Goal: Task Accomplishment & Management: Use online tool/utility

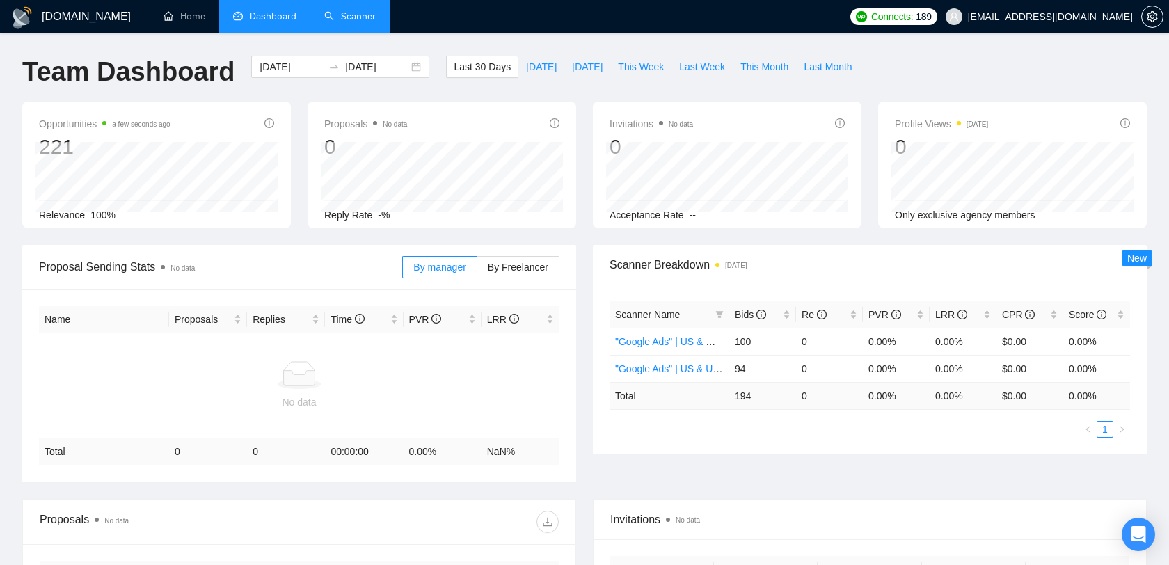
click at [353, 22] on link "Scanner" at bounding box center [349, 16] width 51 height 12
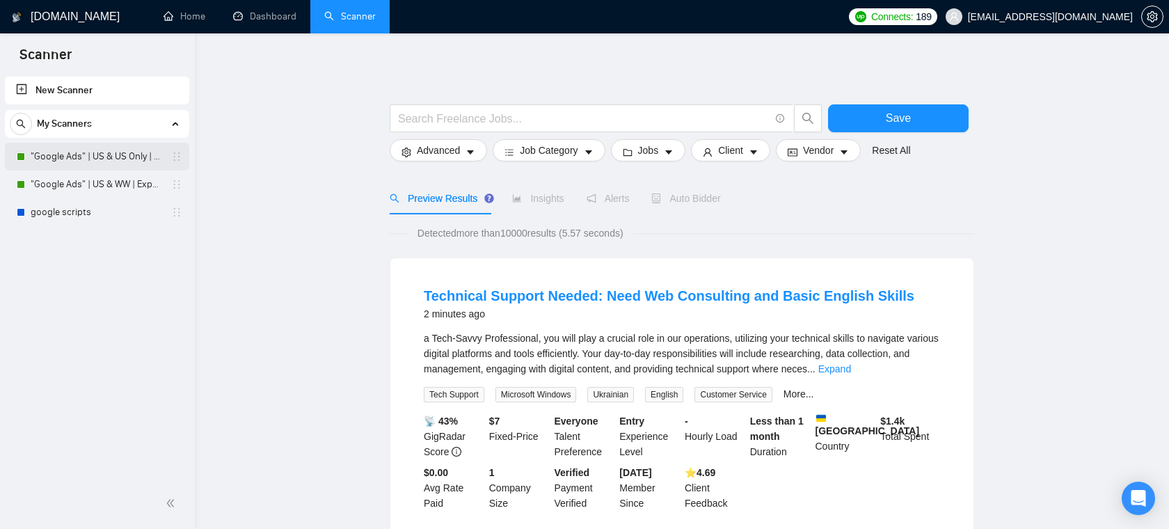
click at [113, 159] on link ""Google Ads" | US & US Only | Expert" at bounding box center [97, 157] width 132 height 28
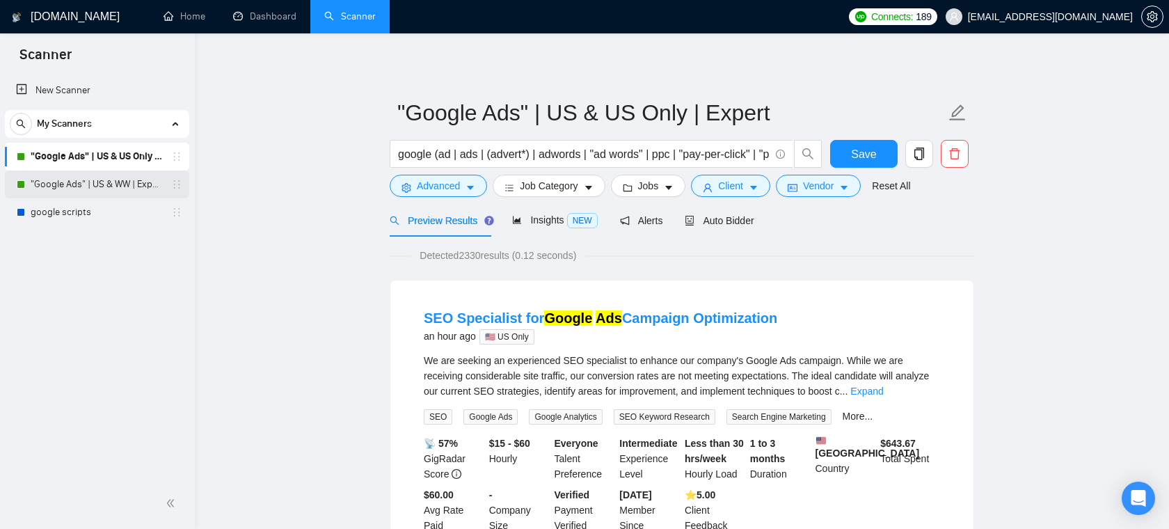
click at [124, 182] on link ""Google Ads" | US & WW | Expert" at bounding box center [97, 184] width 132 height 28
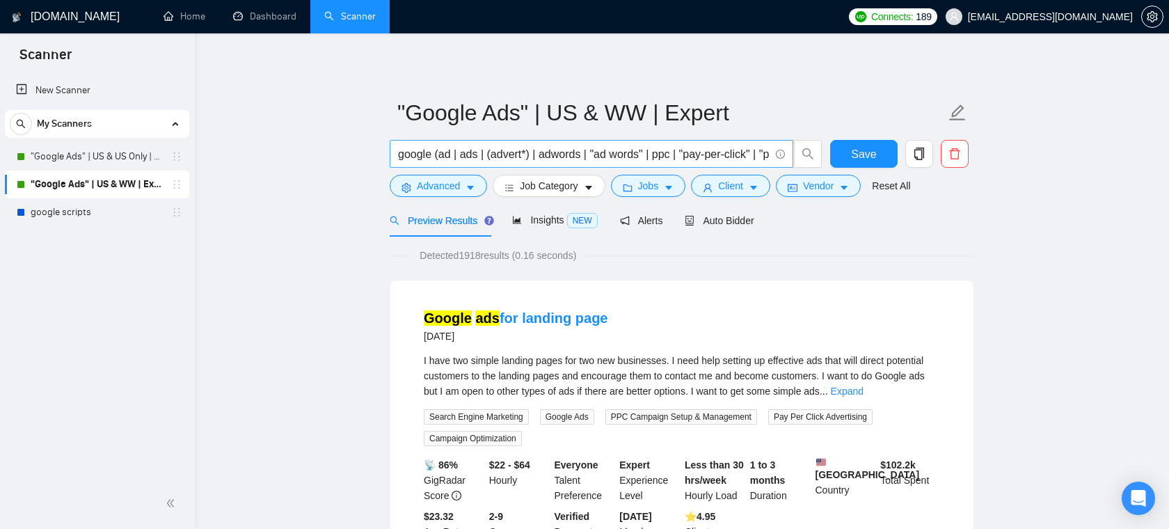
click at [585, 151] on input "google (ad | ads | (advert*) | adwords | "ad words" | ppc | "pay-per-click" | "…" at bounding box center [583, 153] width 371 height 17
drag, startPoint x: 405, startPoint y: 153, endPoint x: 588, endPoint y: 152, distance: 182.9
click at [588, 152] on input "google (ad | ads | (advert*) | adwords | "ad words" | ppc | "pay-per-click" | "…" at bounding box center [583, 153] width 371 height 17
click at [612, 152] on input "google (ad | ads | (advert*) | adwords | "ad words" | ppc | "pay-per-click" | "…" at bounding box center [583, 153] width 371 height 17
click at [475, 189] on icon "caret-down" at bounding box center [470, 188] width 10 height 10
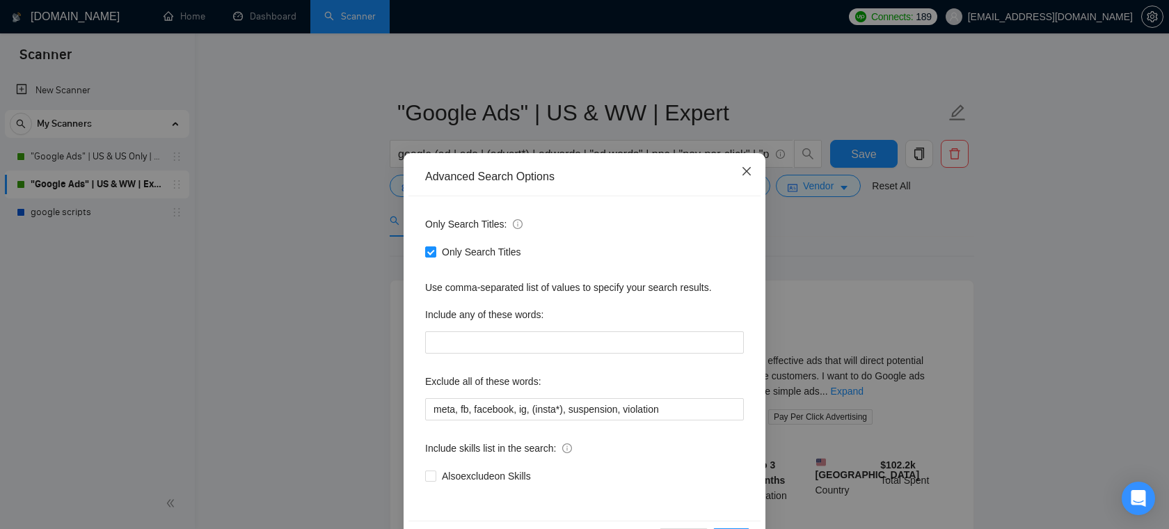
click at [746, 166] on icon "close" at bounding box center [746, 171] width 11 height 11
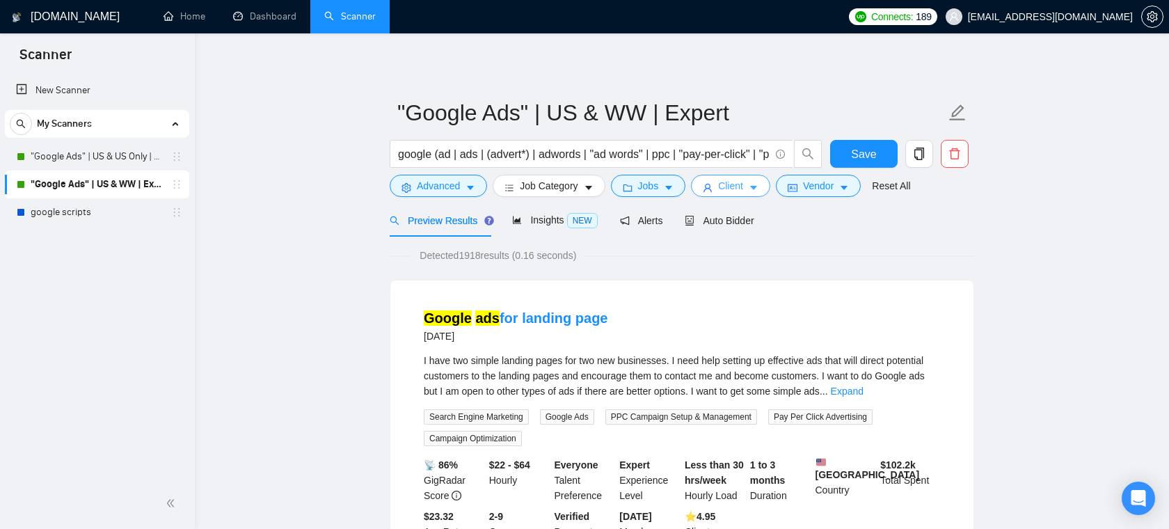
click at [741, 182] on span "Client" at bounding box center [730, 185] width 25 height 15
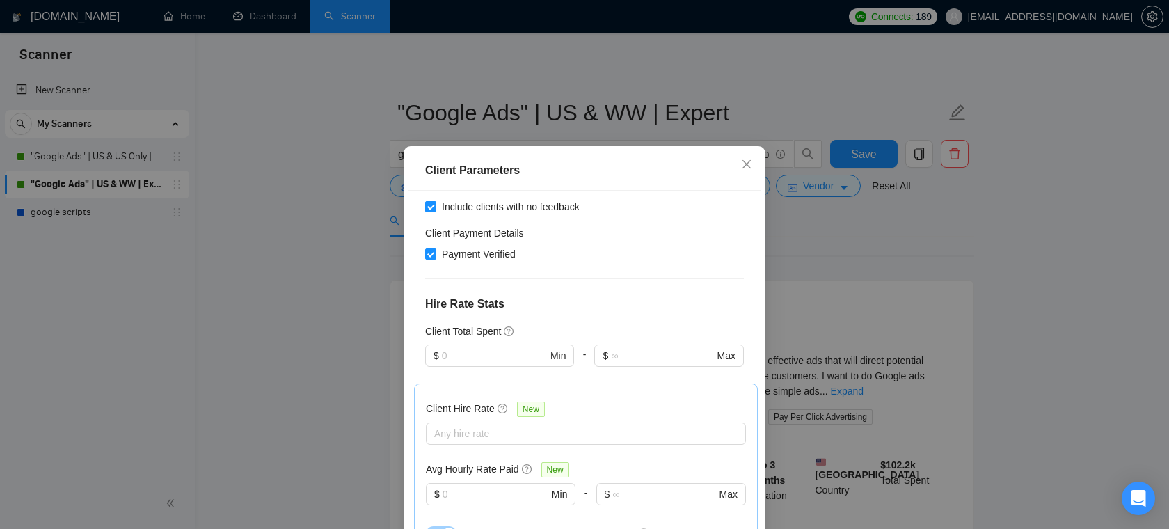
scroll to position [264, 0]
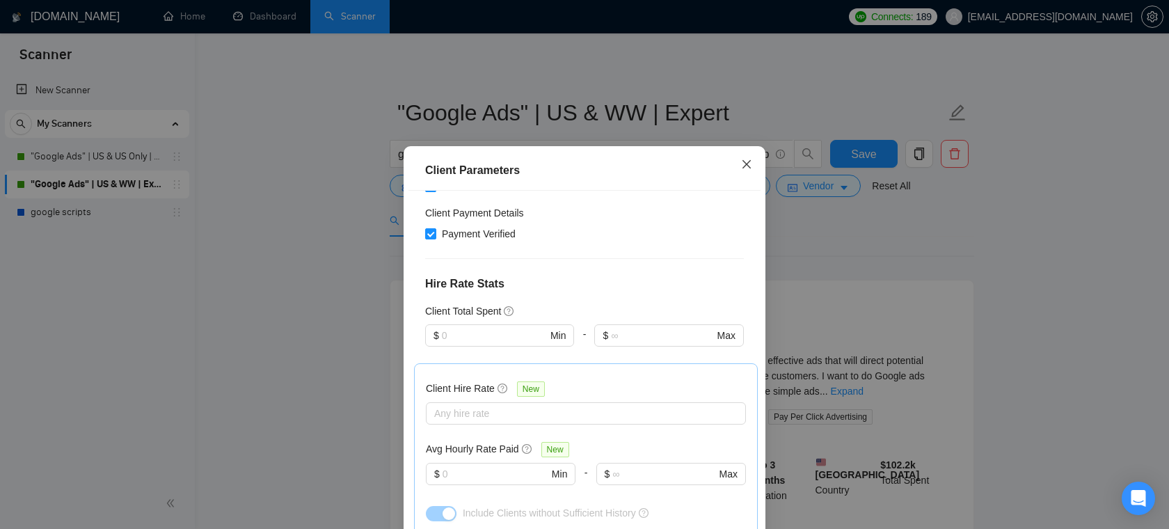
click at [753, 161] on span "Close" at bounding box center [747, 165] width 38 height 38
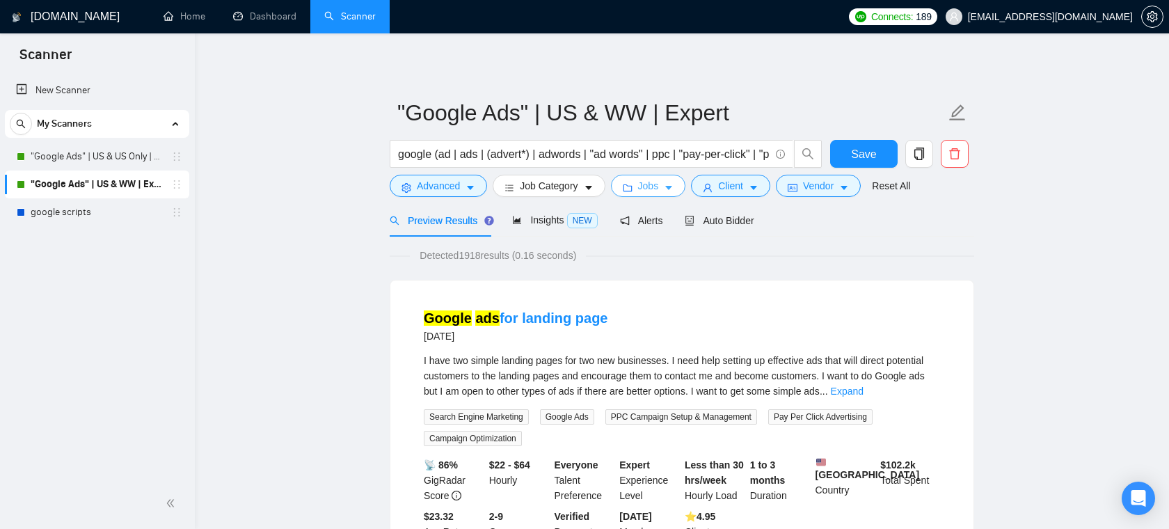
click at [659, 187] on span "Jobs" at bounding box center [648, 185] width 21 height 15
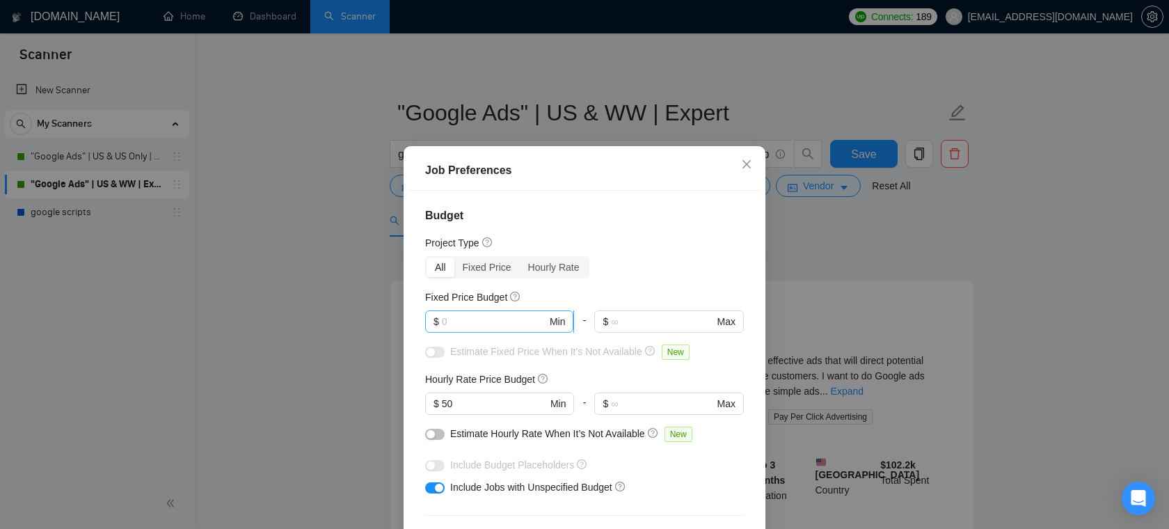
click at [490, 323] on input "text" at bounding box center [494, 321] width 105 height 15
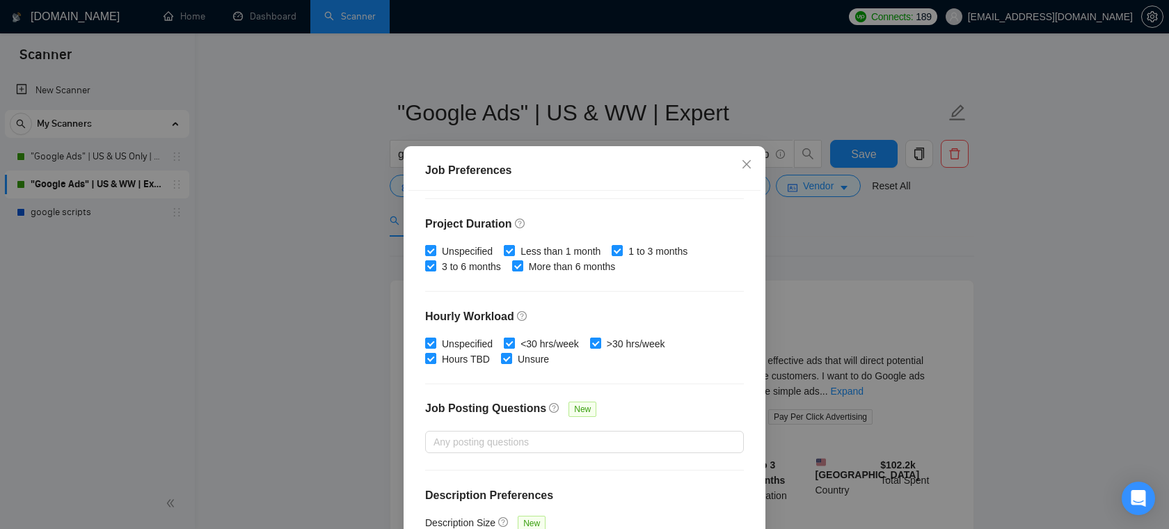
scroll to position [414, 0]
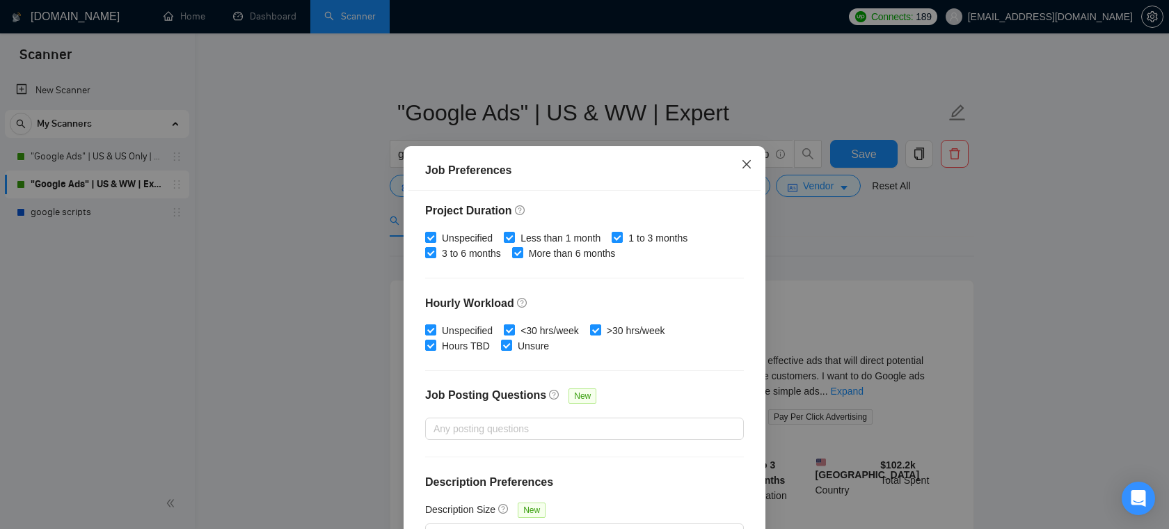
click at [749, 161] on icon "close" at bounding box center [746, 164] width 11 height 11
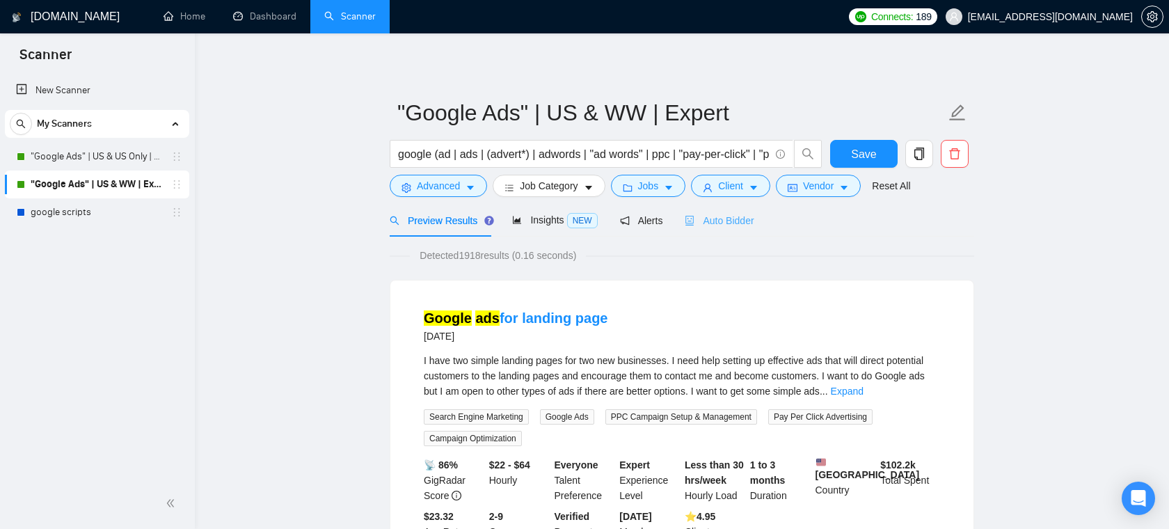
click at [737, 228] on div "Auto Bidder" at bounding box center [718, 220] width 69 height 33
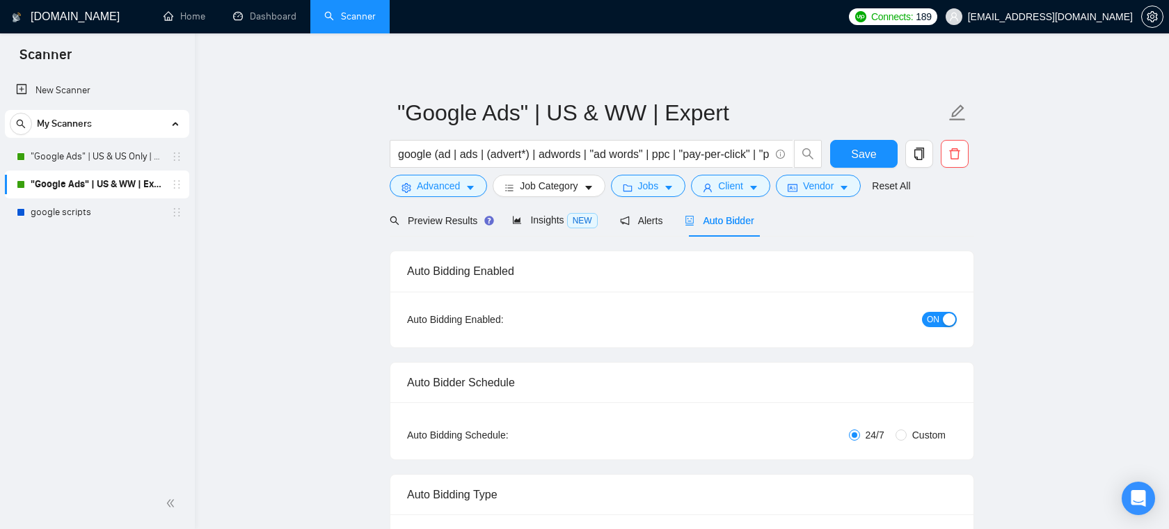
checkbox input "true"
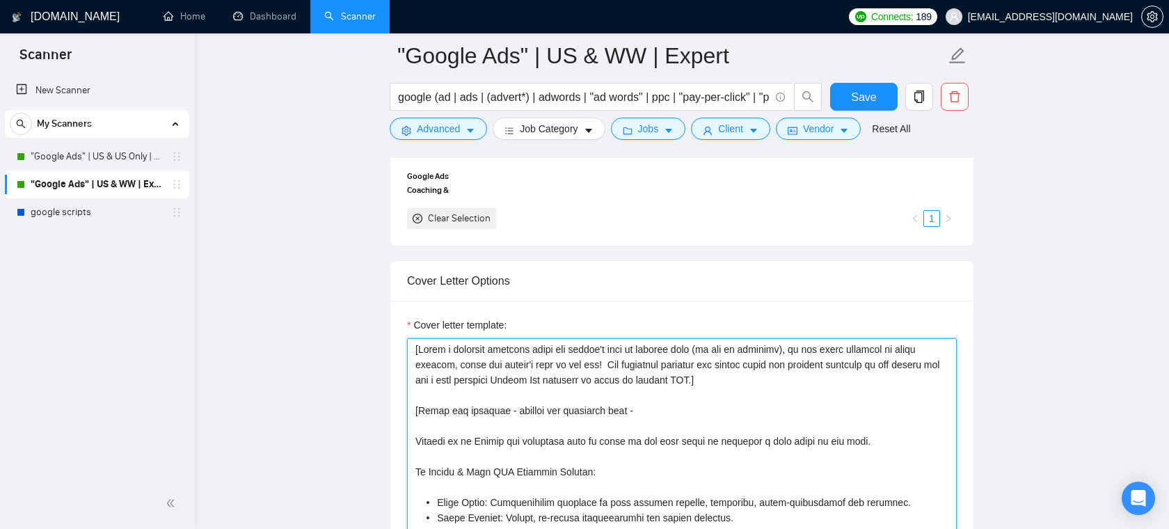
click at [734, 370] on textarea "Cover letter template:" at bounding box center [682, 494] width 550 height 313
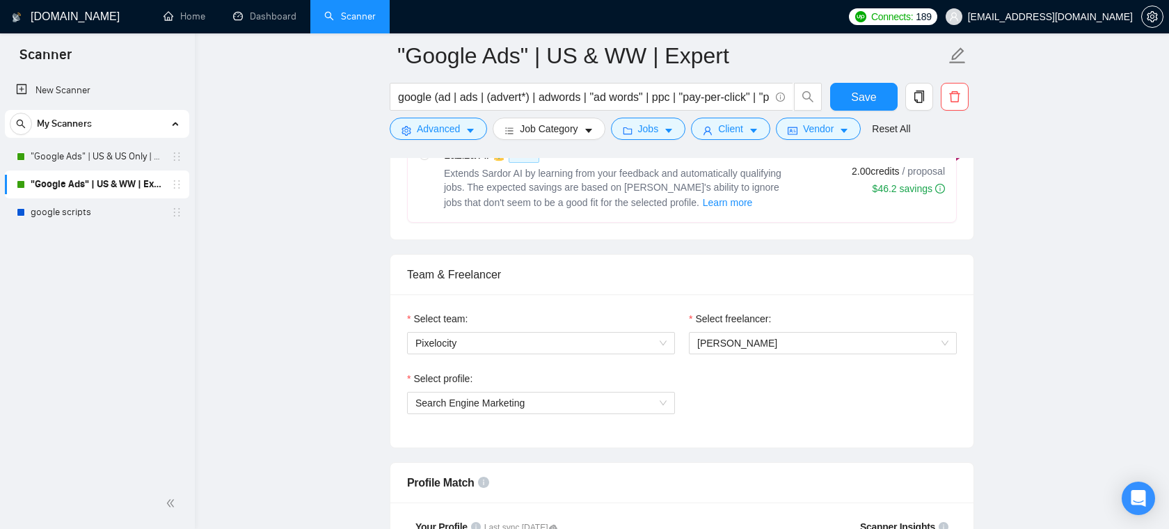
scroll to position [585, 0]
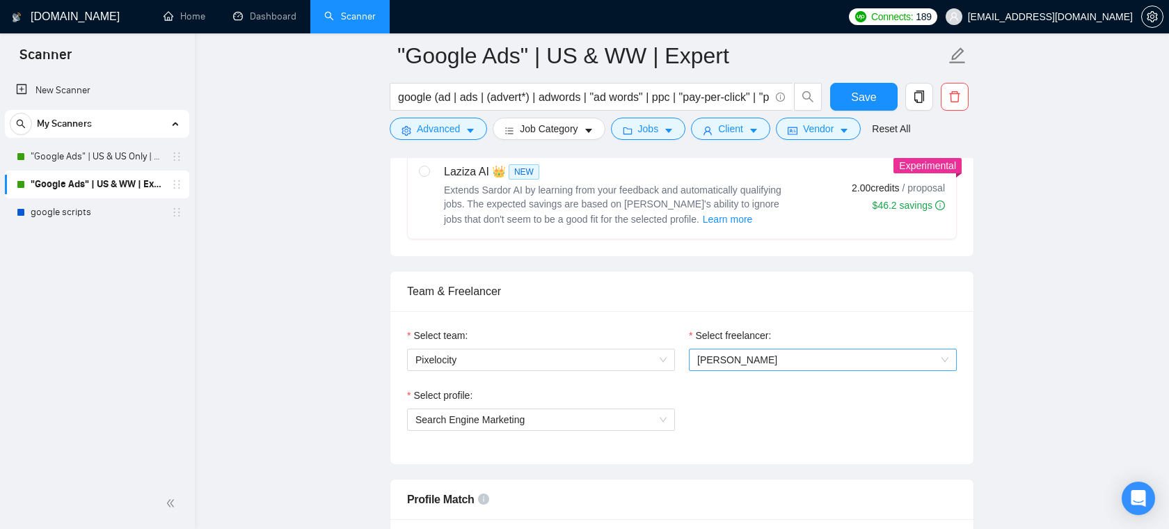
click at [748, 354] on span "Nick Ostroff" at bounding box center [737, 359] width 80 height 11
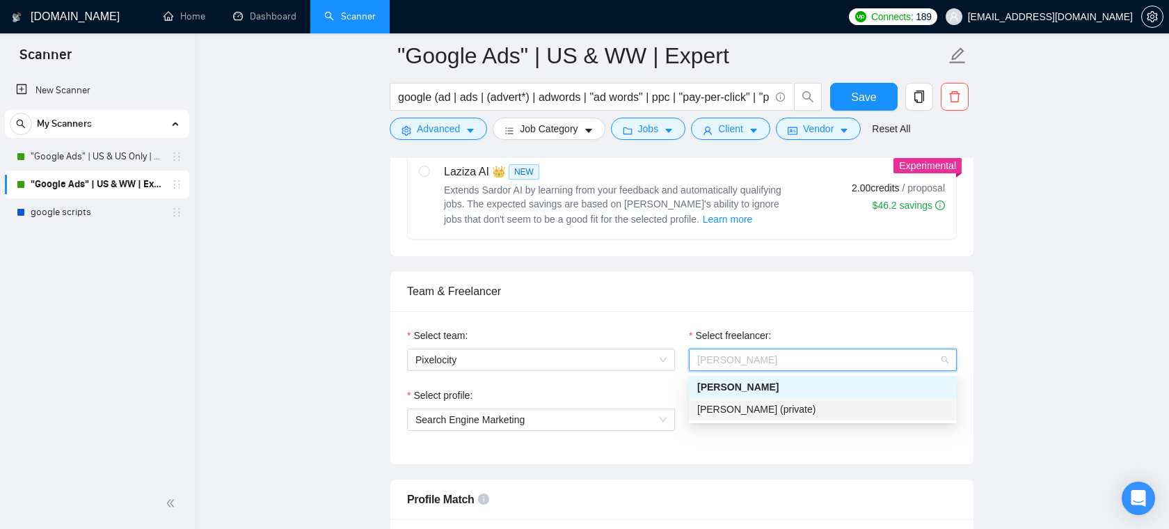
click at [739, 408] on span "Sean Schimmel (private)" at bounding box center [756, 408] width 118 height 11
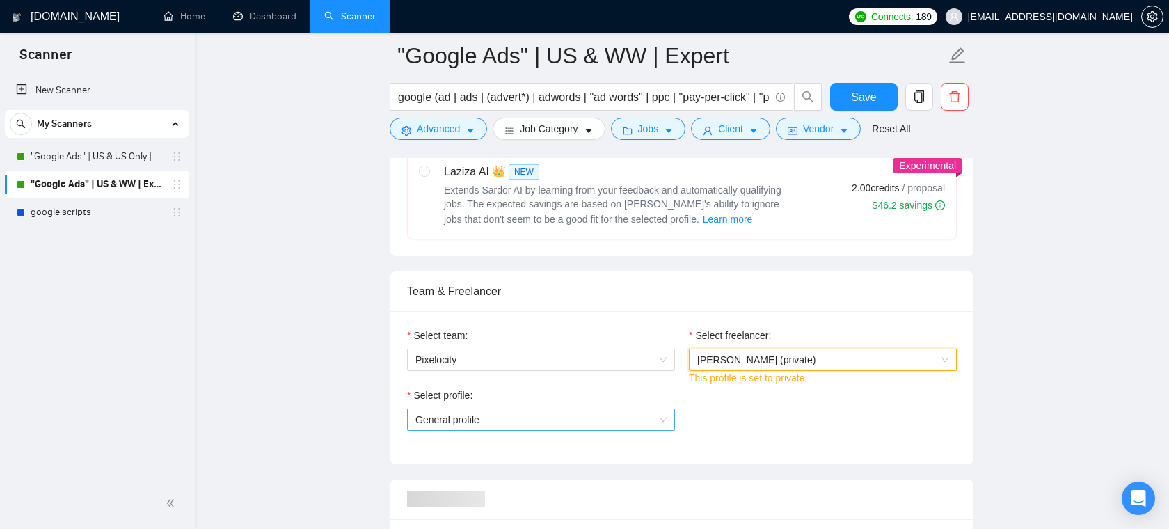
click at [558, 428] on span "General profile" at bounding box center [540, 419] width 251 height 21
click at [775, 349] on span "Sean Schimmel (private)" at bounding box center [822, 359] width 251 height 21
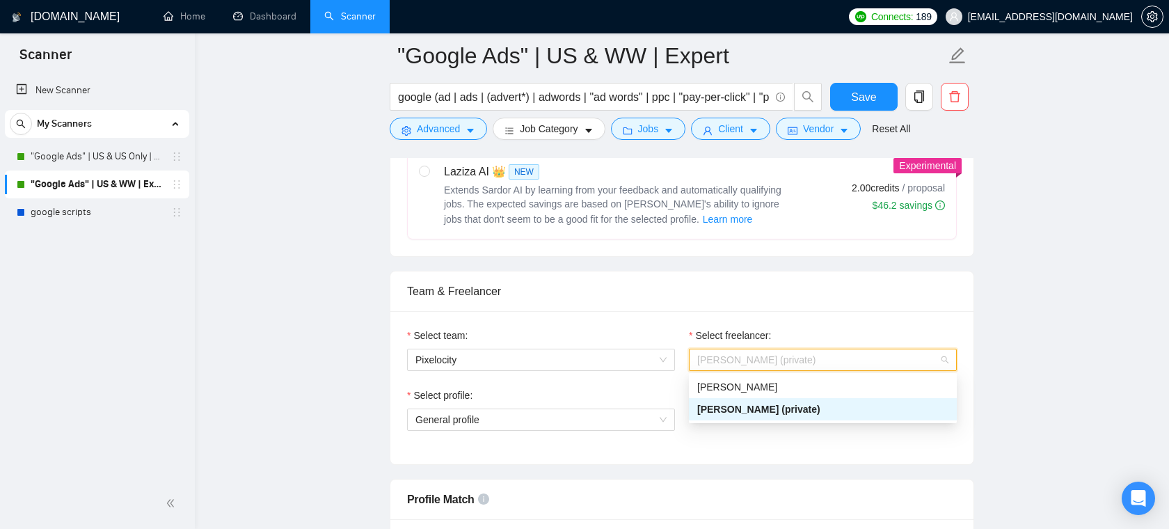
click at [751, 383] on div "Nick Ostroff" at bounding box center [822, 386] width 251 height 15
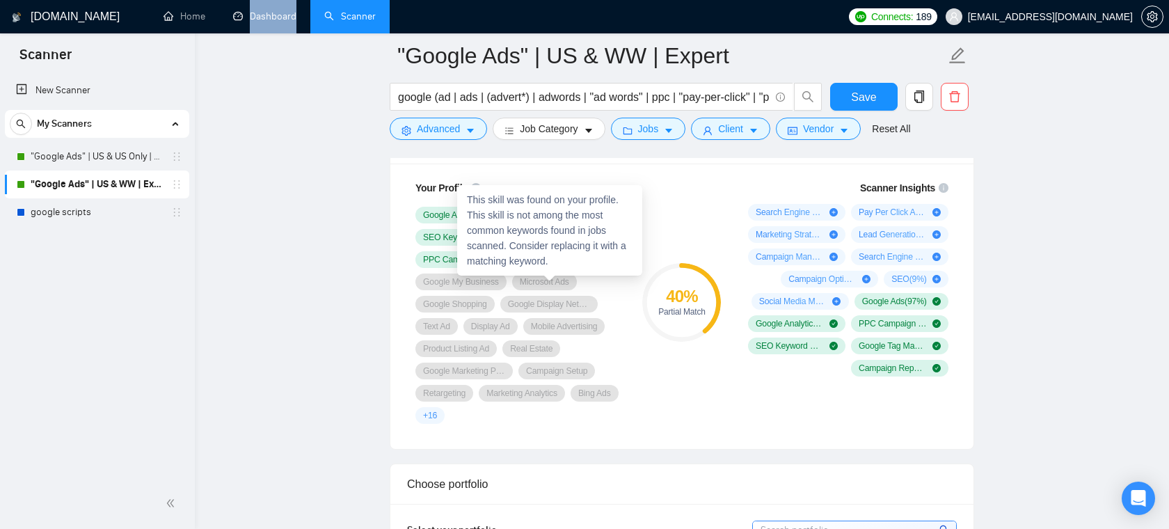
scroll to position [959, 0]
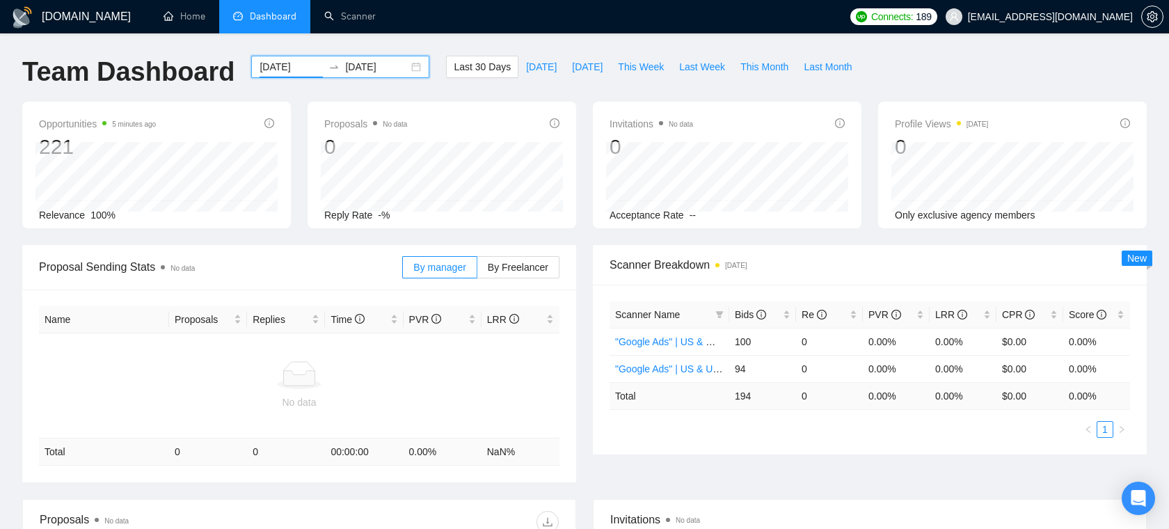
click at [284, 62] on input "2025-08-10" at bounding box center [290, 66] width 63 height 15
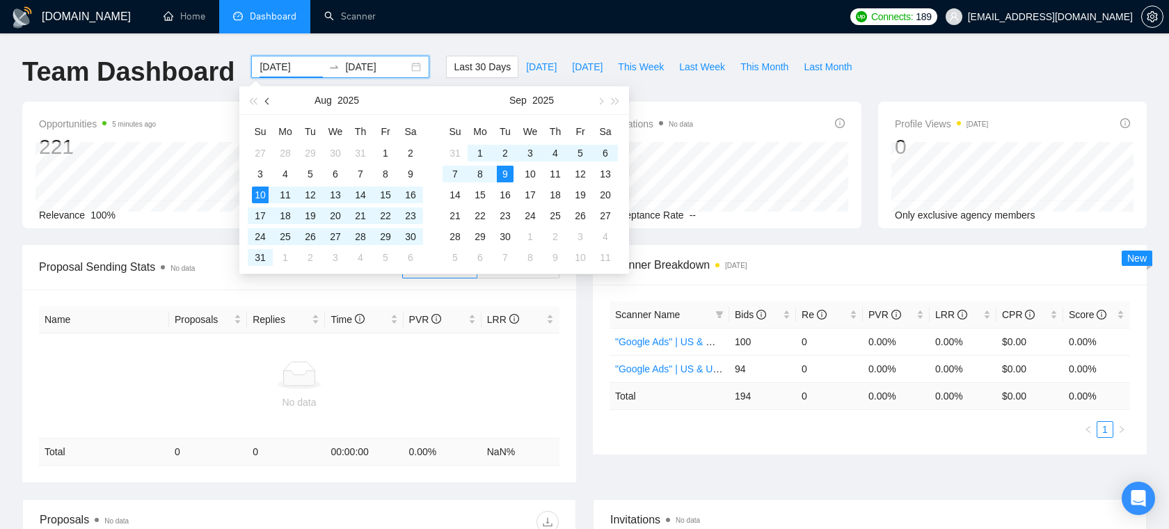
click at [268, 102] on span "button" at bounding box center [268, 100] width 7 height 7
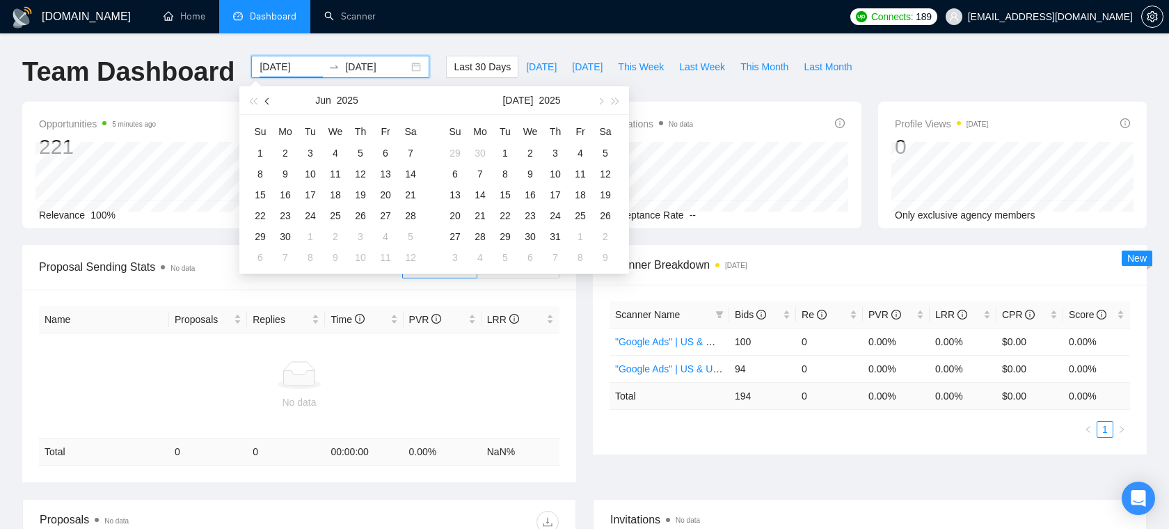
click at [268, 102] on span "button" at bounding box center [268, 100] width 7 height 7
type input "2025-05-01"
click at [358, 153] on div "1" at bounding box center [360, 153] width 17 height 17
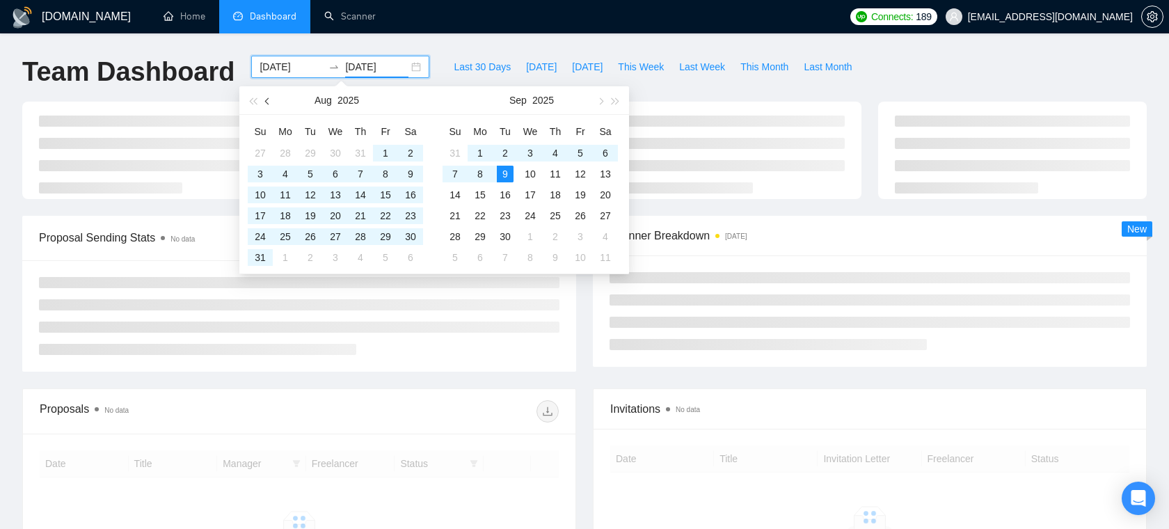
click at [266, 99] on span "button" at bounding box center [268, 100] width 7 height 7
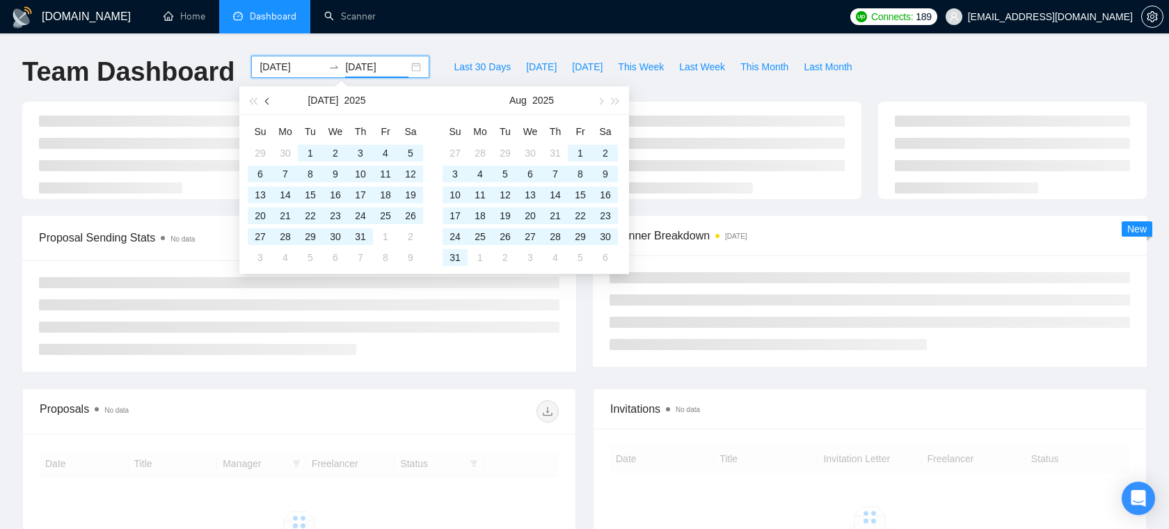
click at [266, 99] on span "button" at bounding box center [268, 100] width 7 height 7
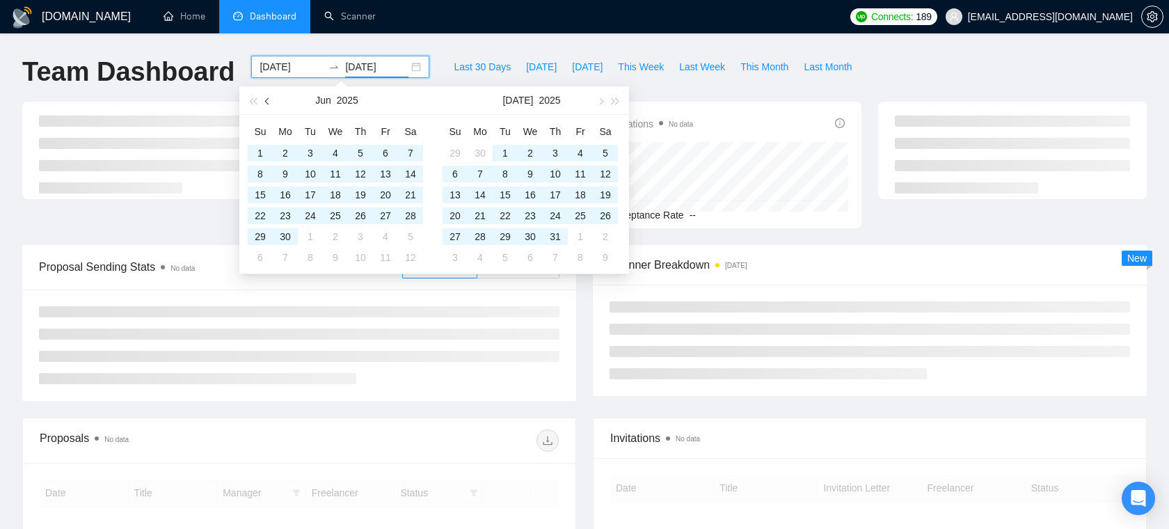
click at [266, 99] on span "button" at bounding box center [268, 100] width 7 height 7
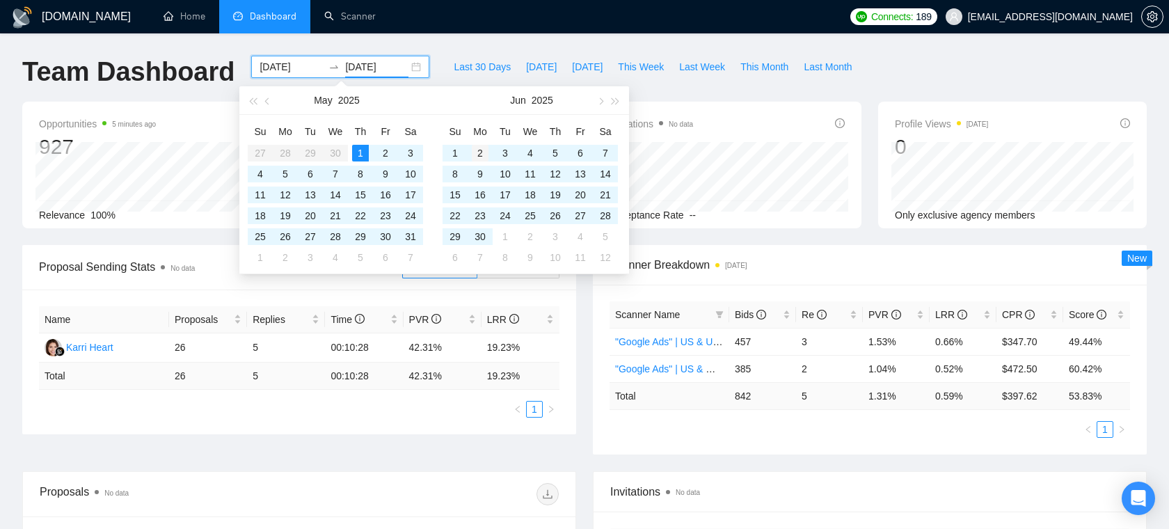
type input "2025-06-02"
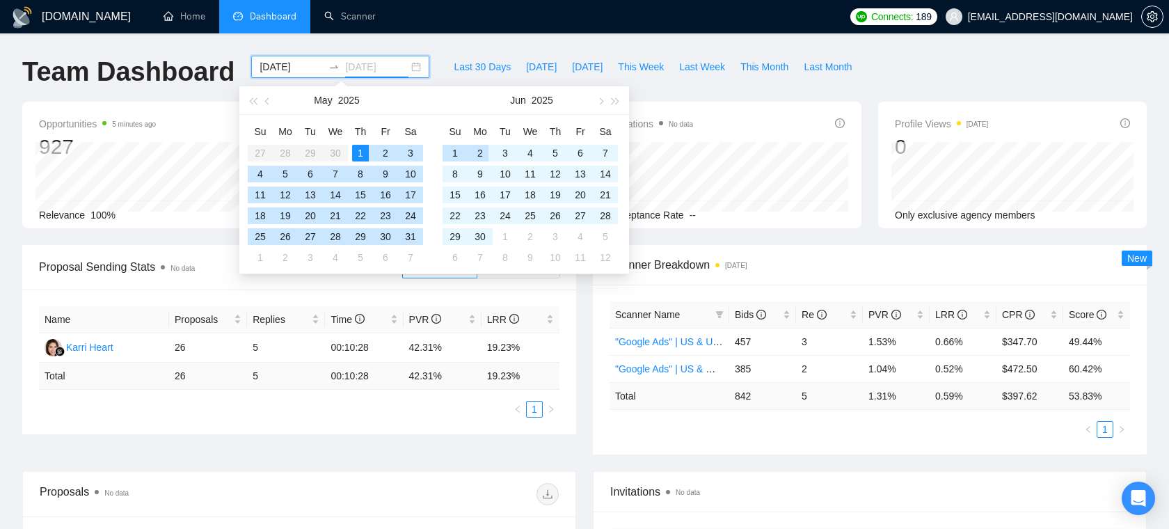
click at [478, 155] on div "2" at bounding box center [480, 153] width 17 height 17
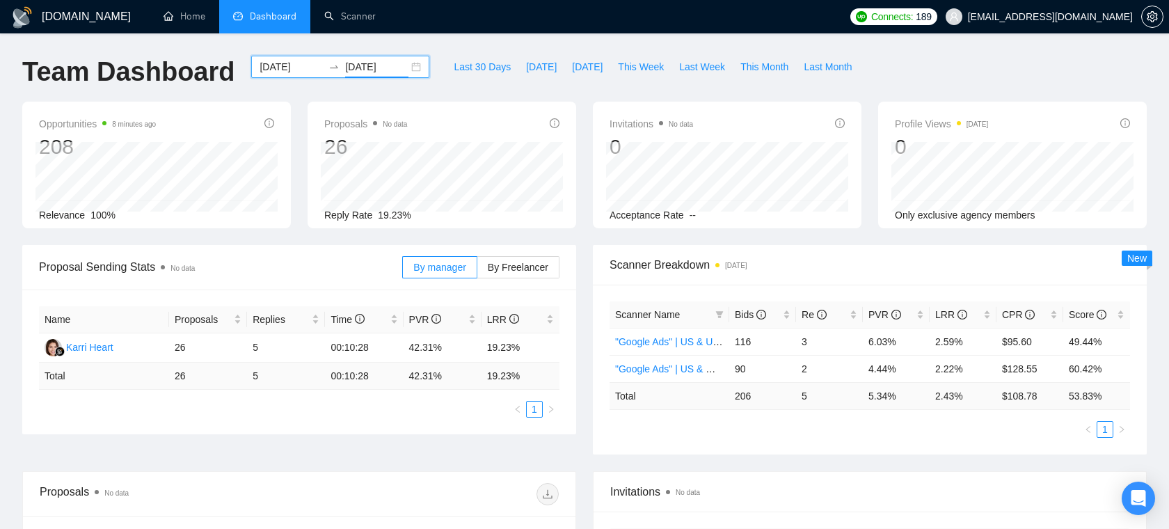
click at [1089, 17] on span "[EMAIL_ADDRESS][DOMAIN_NAME]" at bounding box center [1050, 17] width 165 height 0
click at [1081, 8] on span "nick@pixelocity.com" at bounding box center [1039, 16] width 204 height 45
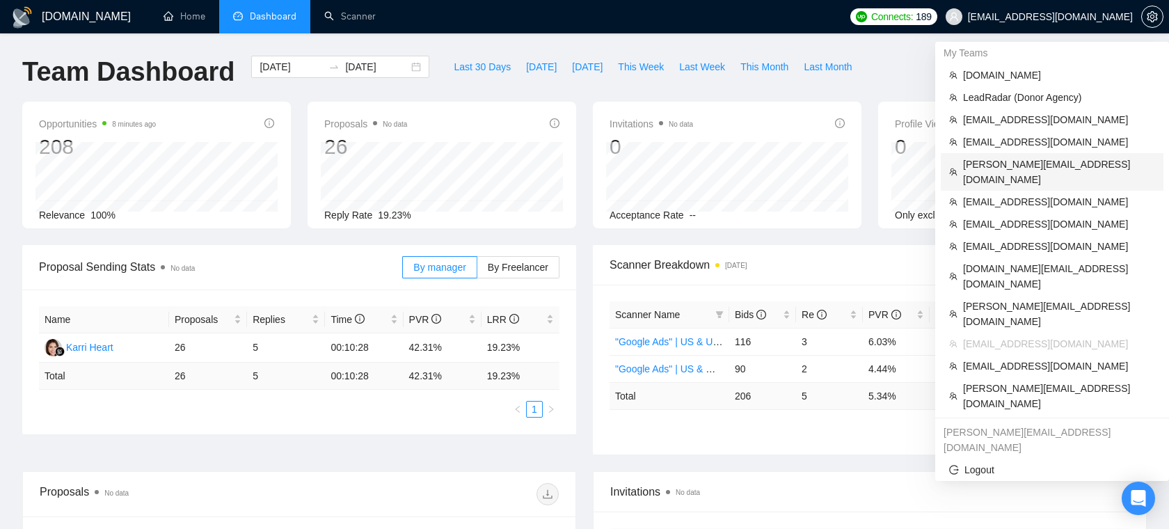
click at [1013, 162] on span "oleksandr@webhelpagency.com" at bounding box center [1059, 172] width 192 height 31
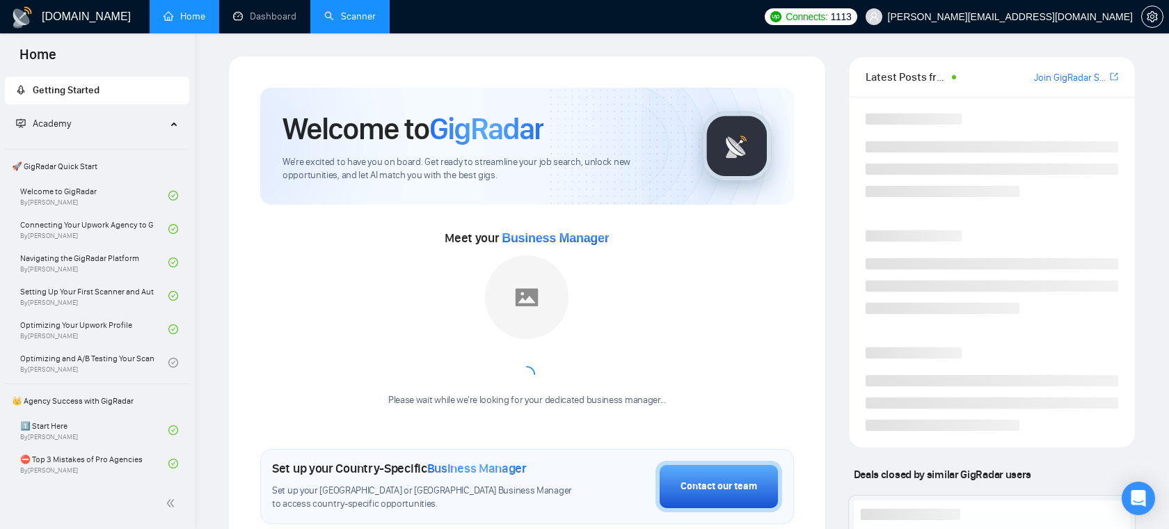
click at [344, 22] on link "Scanner" at bounding box center [349, 16] width 51 height 12
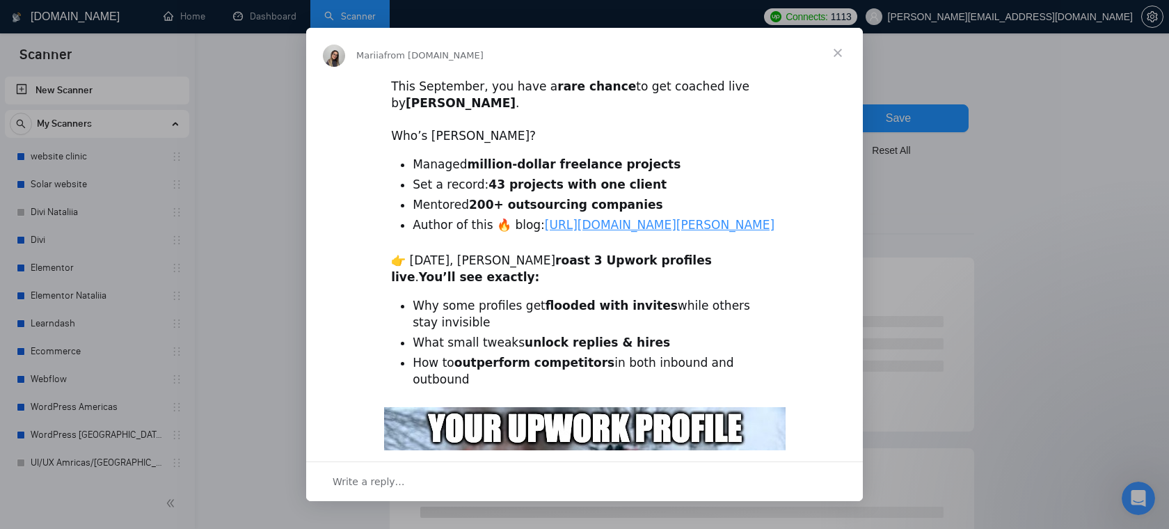
click at [837, 54] on span "Close" at bounding box center [837, 53] width 50 height 50
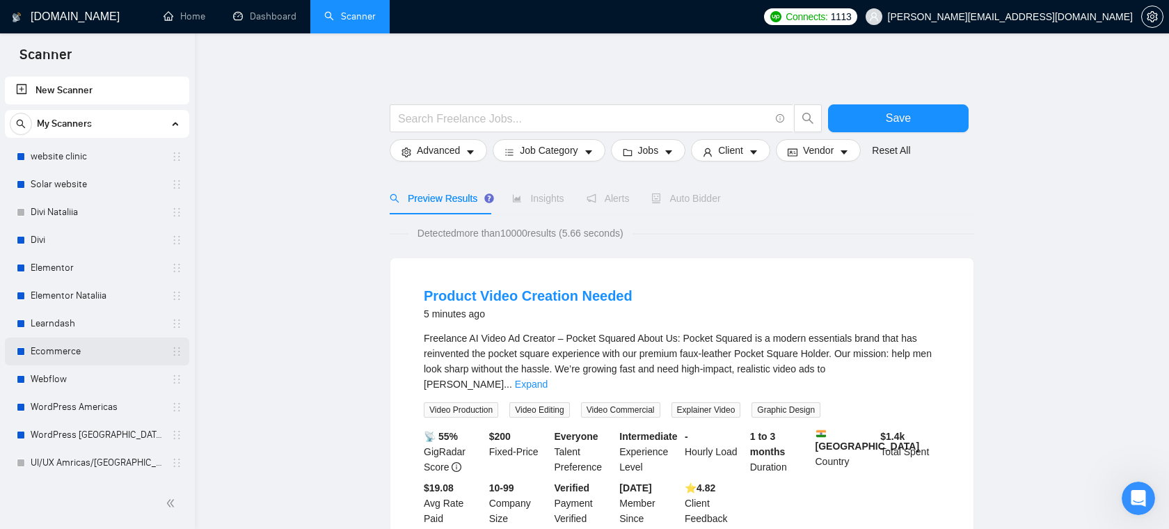
click at [64, 346] on link "Ecommerce" at bounding box center [97, 351] width 132 height 28
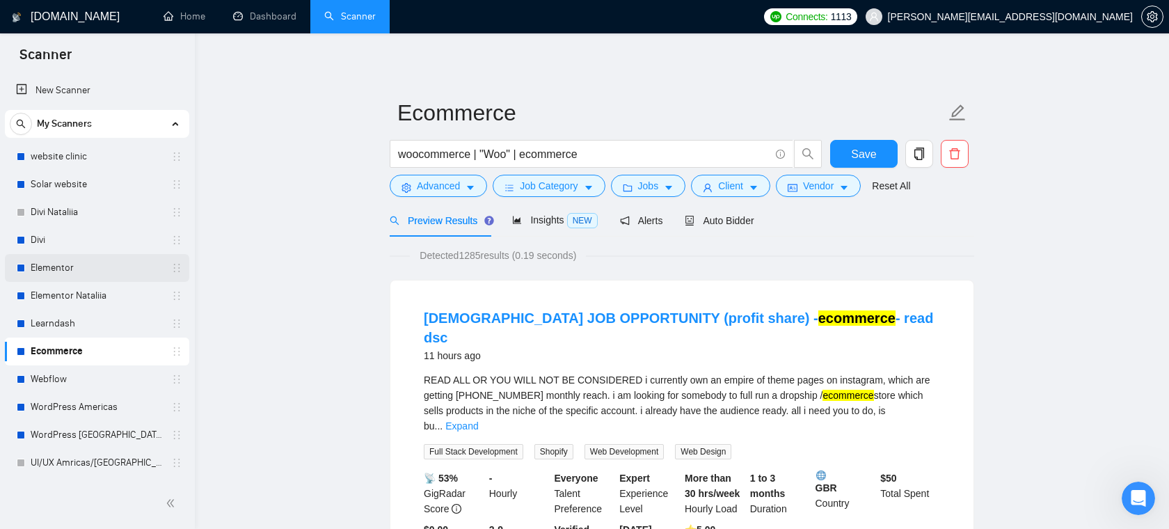
click at [51, 272] on link "Elementor" at bounding box center [97, 268] width 132 height 28
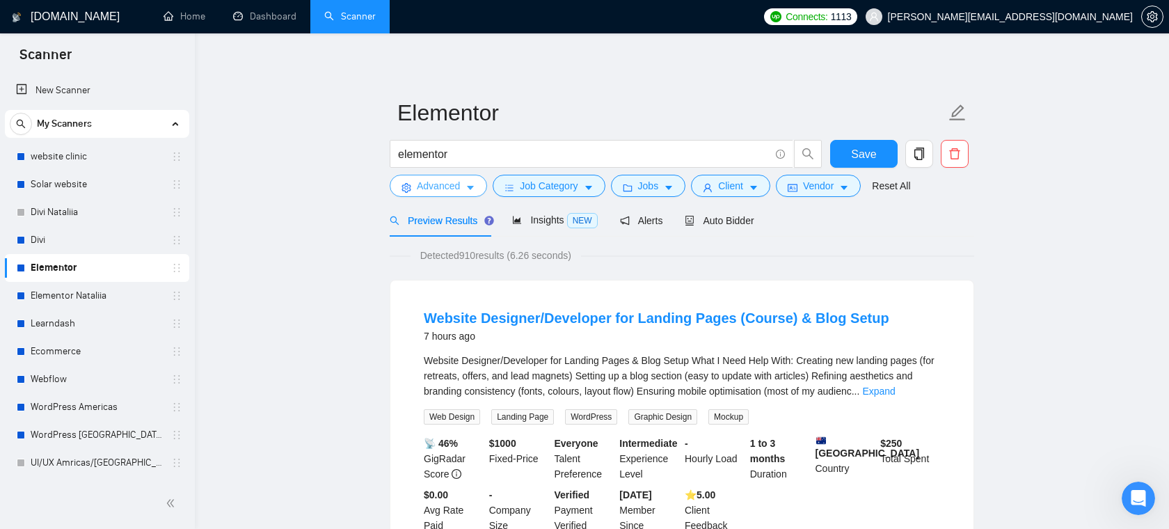
click at [442, 184] on span "Advanced" at bounding box center [438, 185] width 43 height 15
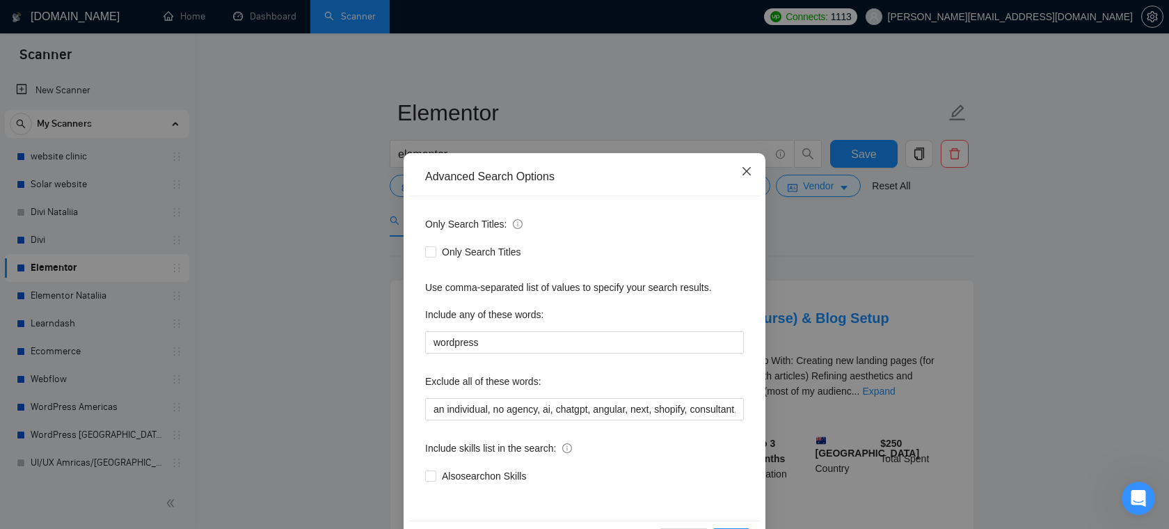
click at [742, 168] on icon "close" at bounding box center [746, 171] width 11 height 11
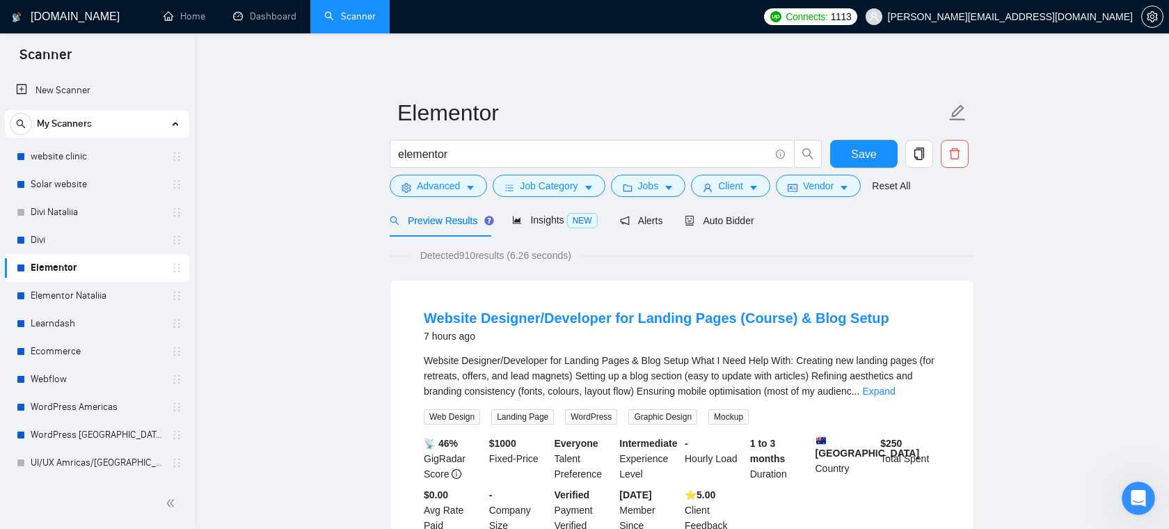
click at [112, 267] on link "Elementor" at bounding box center [97, 268] width 132 height 28
click at [707, 222] on span "Auto Bidder" at bounding box center [718, 220] width 69 height 11
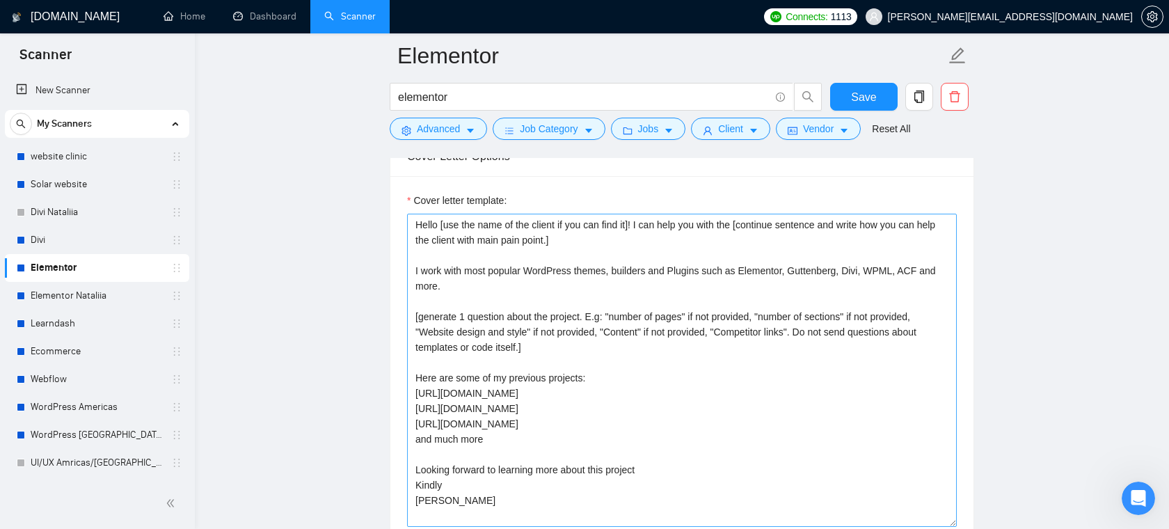
scroll to position [1765, 0]
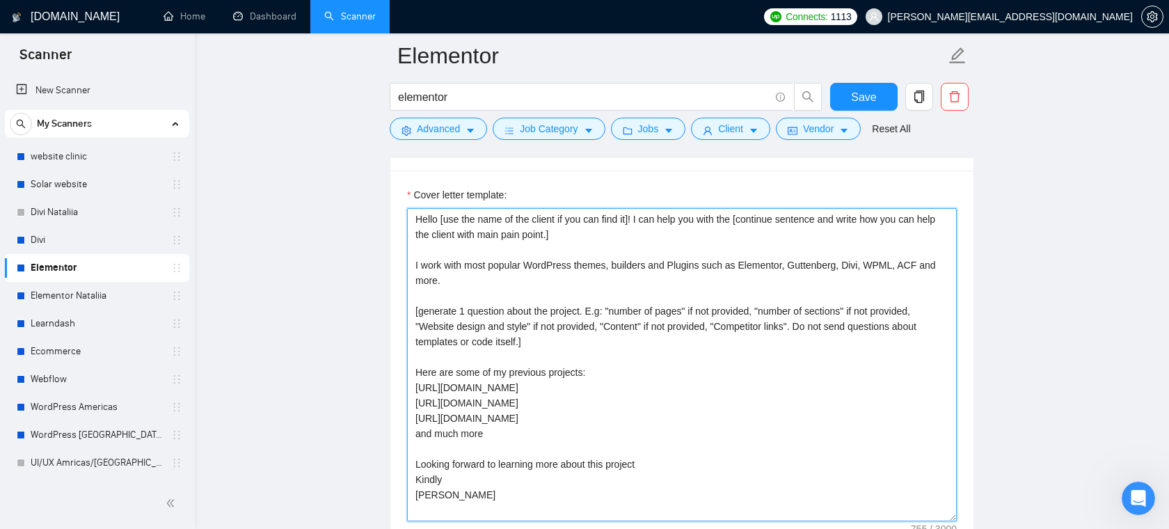
click at [604, 283] on textarea "Hello [use the name of the client if you can find it]! I can help you with the …" at bounding box center [682, 364] width 550 height 313
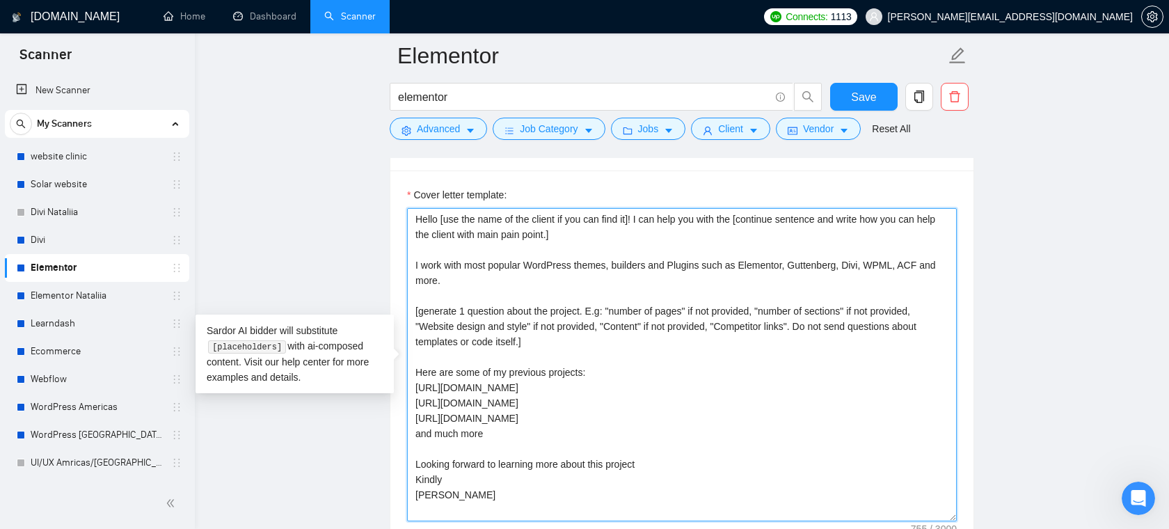
click at [609, 347] on textarea "Hello [use the name of the client if you can find it]! I can help you with the …" at bounding box center [682, 364] width 550 height 313
click at [594, 246] on textarea "Hello [use the name of the client if you can find it]! I can help you with the …" at bounding box center [682, 364] width 550 height 313
click at [501, 339] on textarea "Hello [use the name of the client if you can find it]! I can help you with the …" at bounding box center [682, 364] width 550 height 313
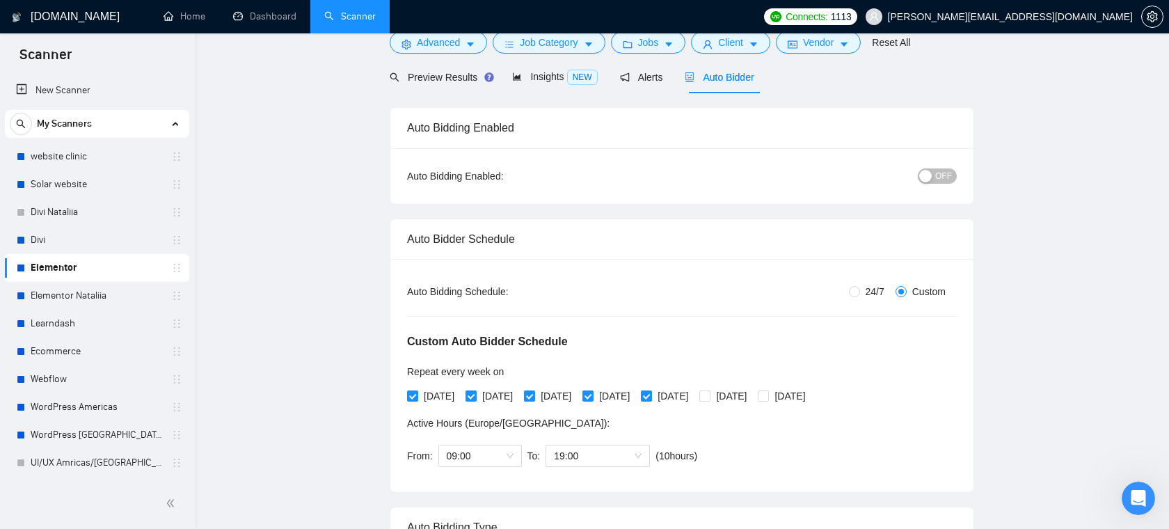
scroll to position [0, 0]
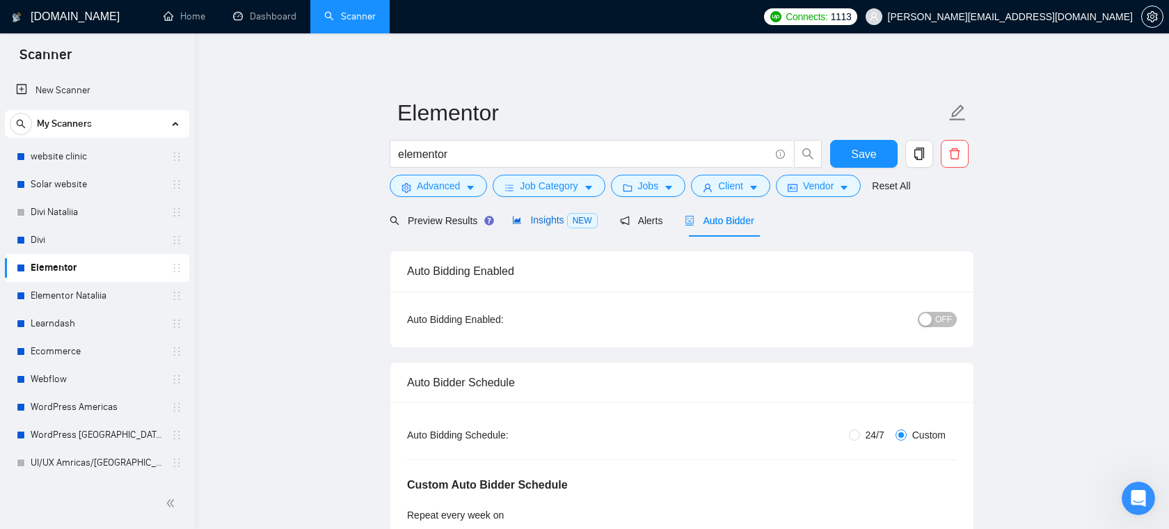
click at [530, 220] on span "Insights NEW" at bounding box center [554, 219] width 85 height 11
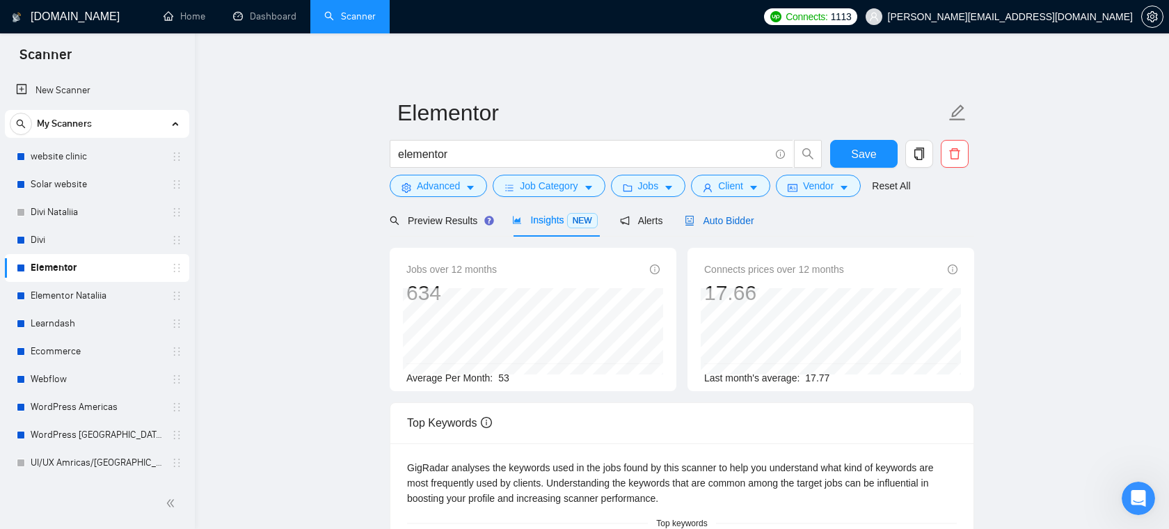
click at [721, 216] on span "Auto Bidder" at bounding box center [718, 220] width 69 height 11
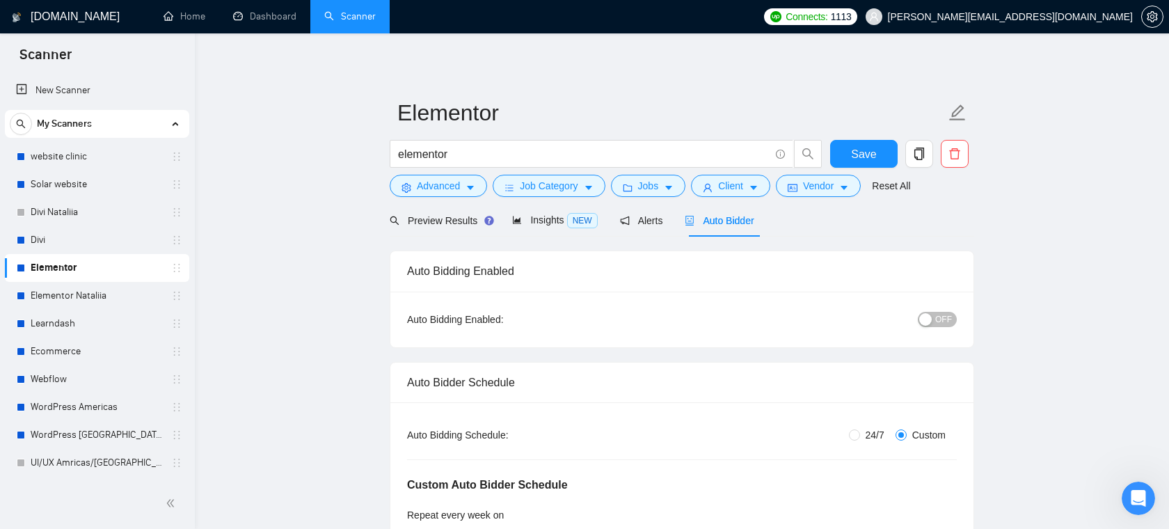
click at [1073, 17] on span "oleksandr@webhelpagency.com" at bounding box center [1010, 17] width 245 height 0
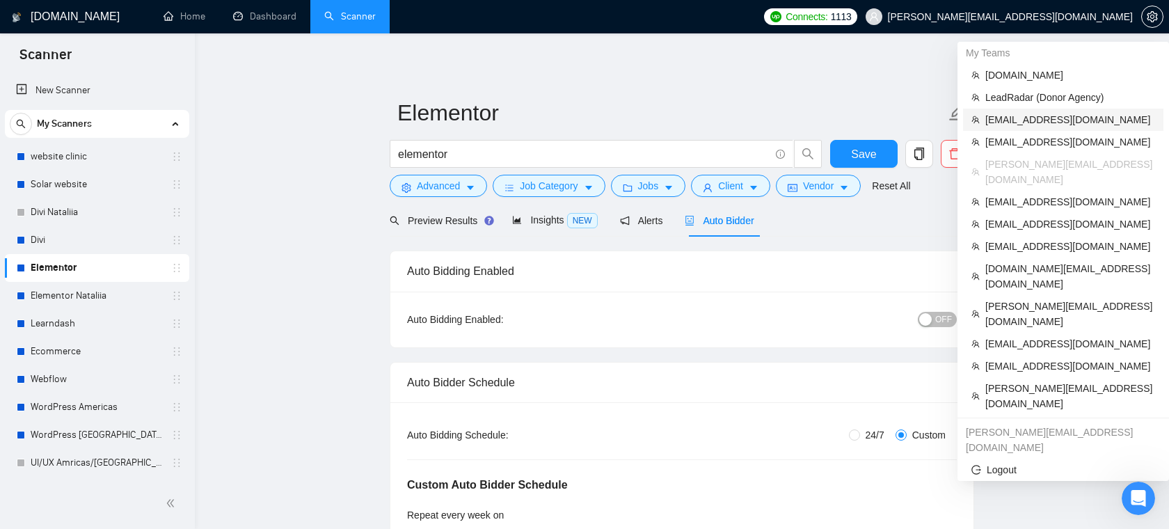
click at [1044, 116] on span "[EMAIL_ADDRESS][DOMAIN_NAME]" at bounding box center [1070, 119] width 170 height 15
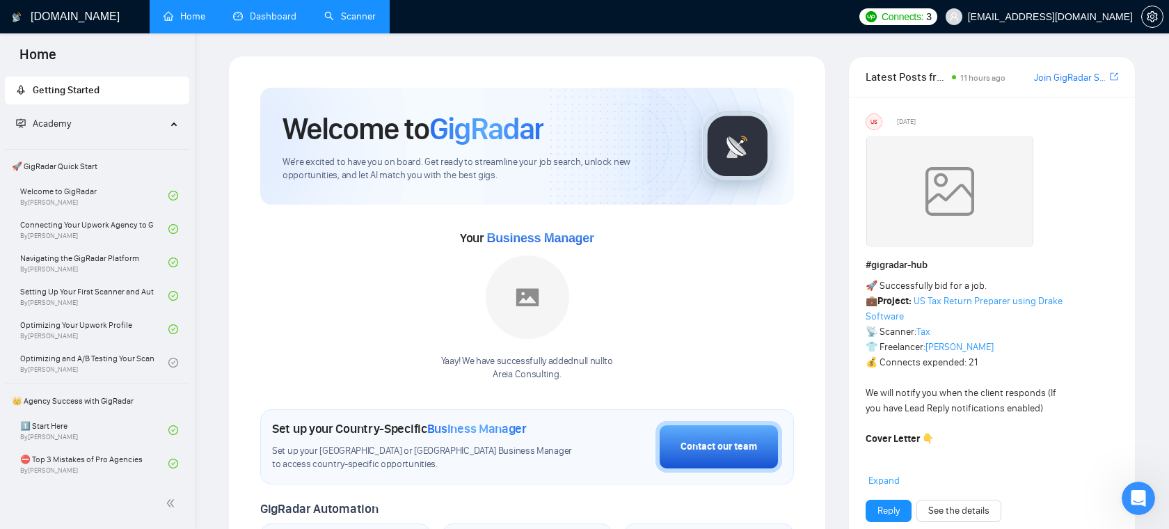
click at [280, 22] on link "Dashboard" at bounding box center [264, 16] width 63 height 12
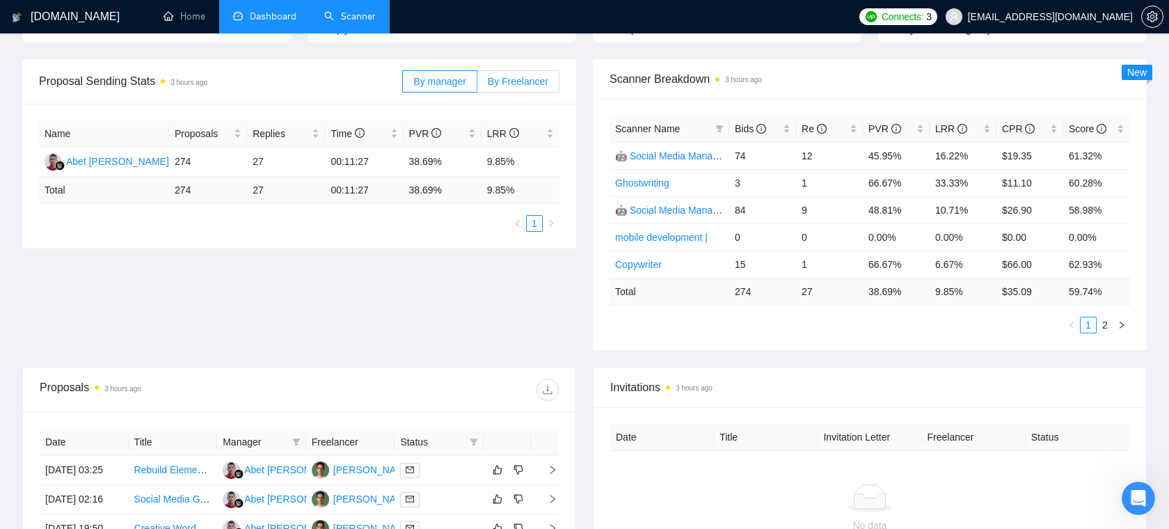
scroll to position [189, 0]
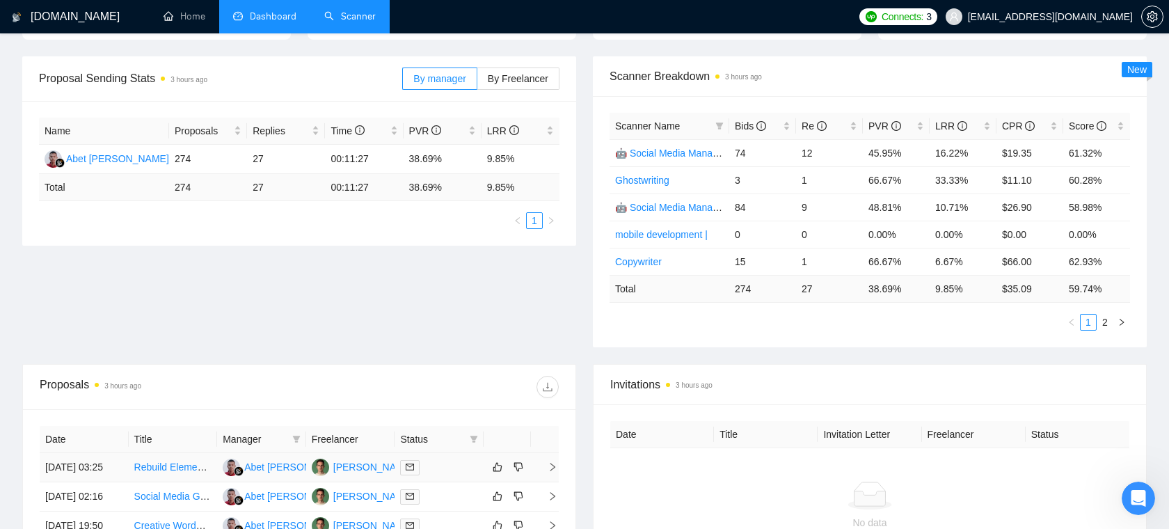
click at [96, 472] on td "[DATE] 03:25" at bounding box center [84, 467] width 89 height 29
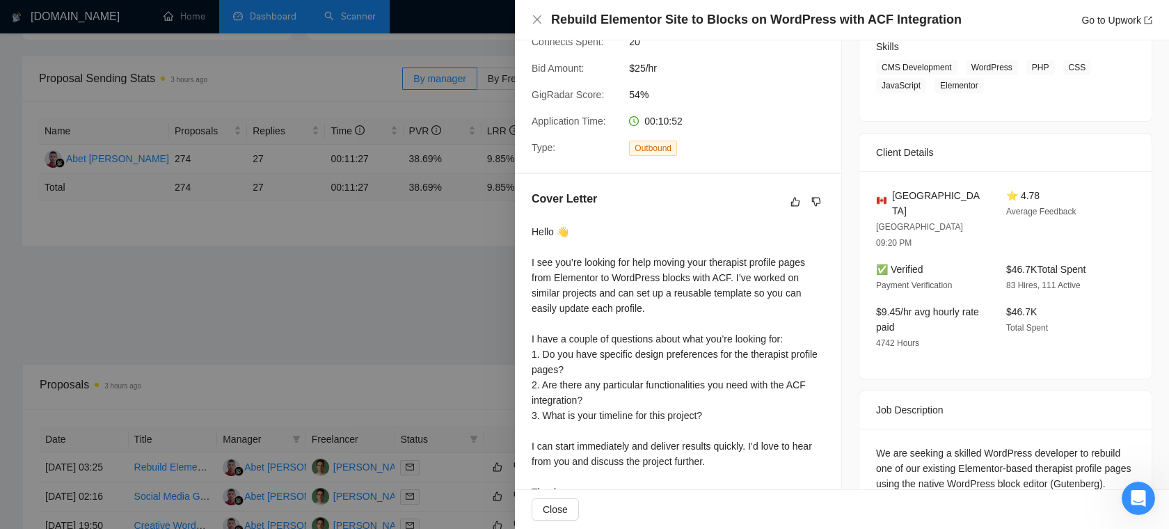
scroll to position [298, 0]
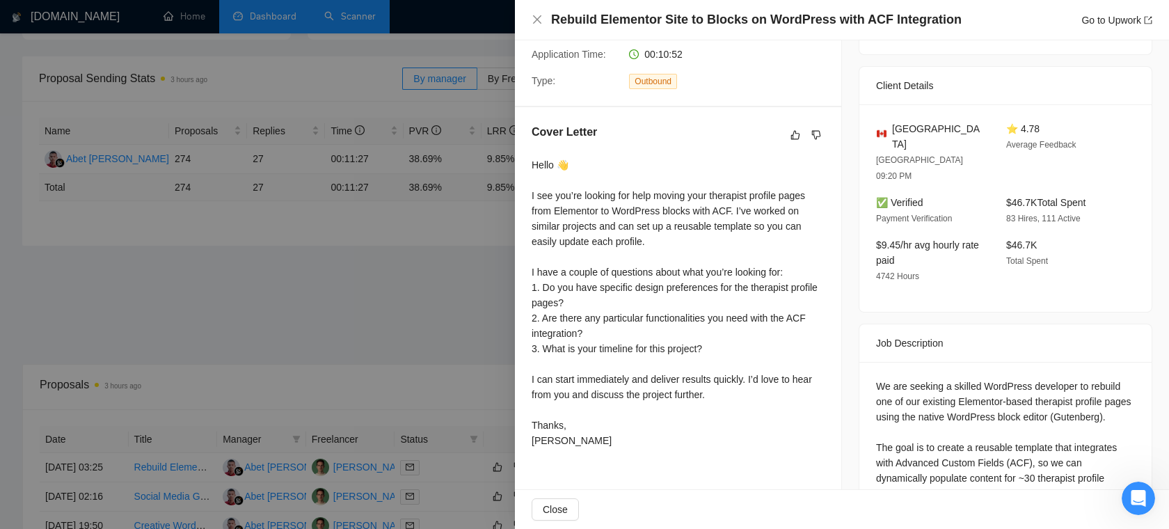
click at [408, 300] on div at bounding box center [584, 264] width 1169 height 529
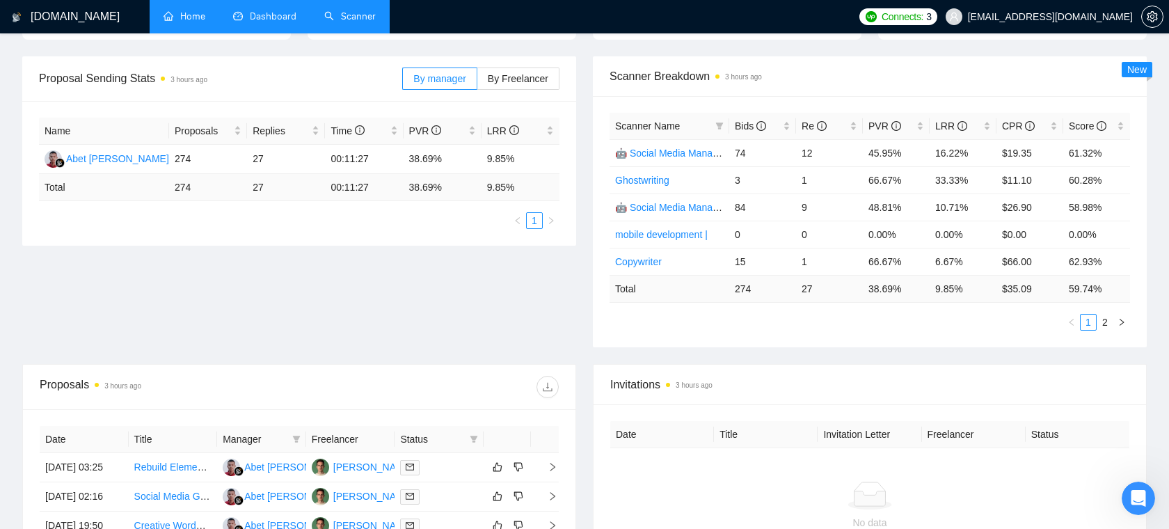
click at [193, 22] on link "Home" at bounding box center [184, 16] width 42 height 12
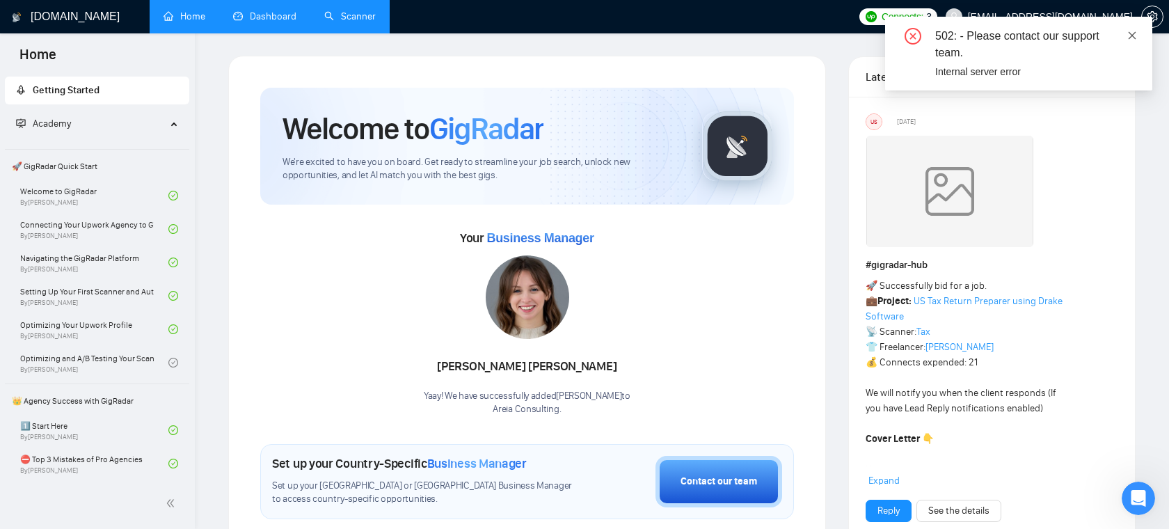
click at [1134, 35] on icon "close" at bounding box center [1132, 36] width 10 height 10
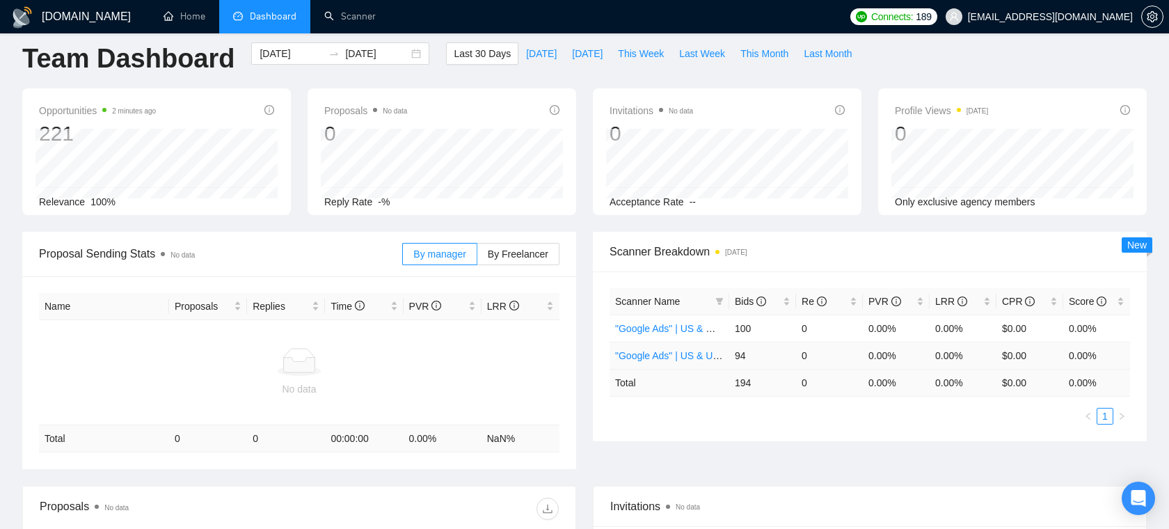
scroll to position [12, 0]
click at [337, 16] on link "Scanner" at bounding box center [349, 16] width 51 height 12
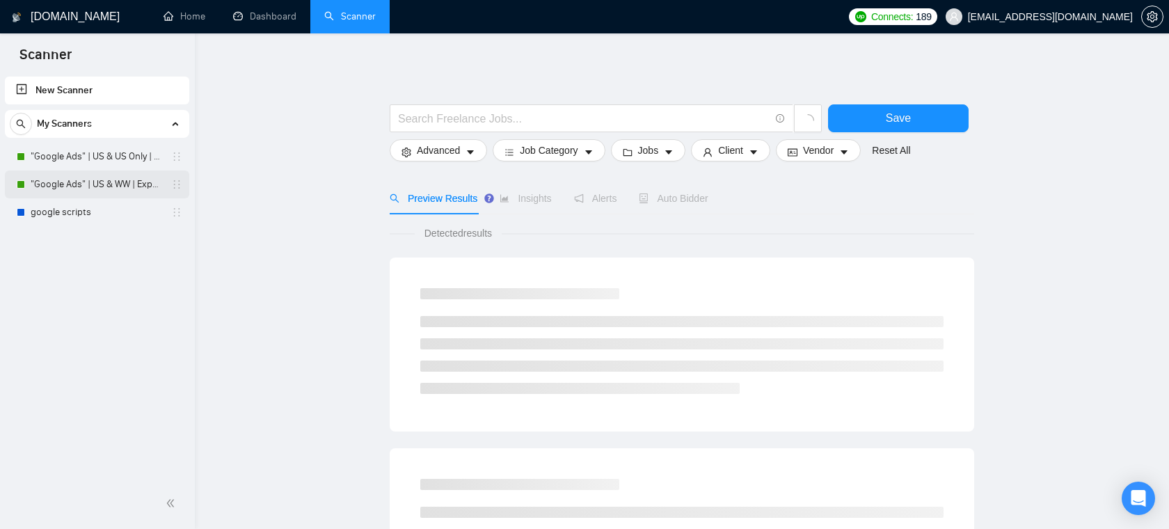
click at [99, 180] on link ""Google Ads" | US & WW | Expert" at bounding box center [97, 184] width 132 height 28
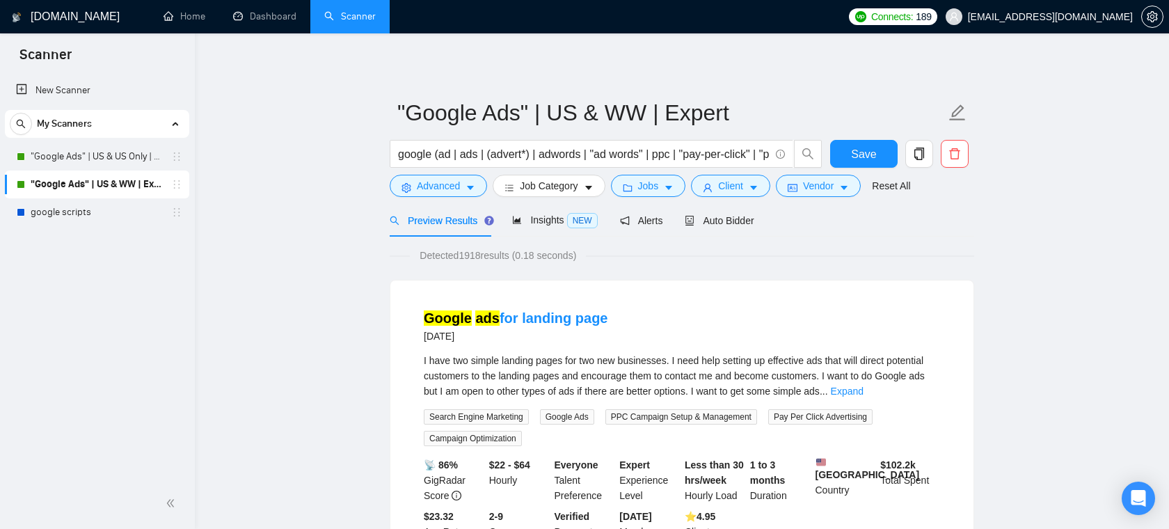
click at [1075, 17] on span "[EMAIL_ADDRESS][DOMAIN_NAME]" at bounding box center [1050, 17] width 165 height 0
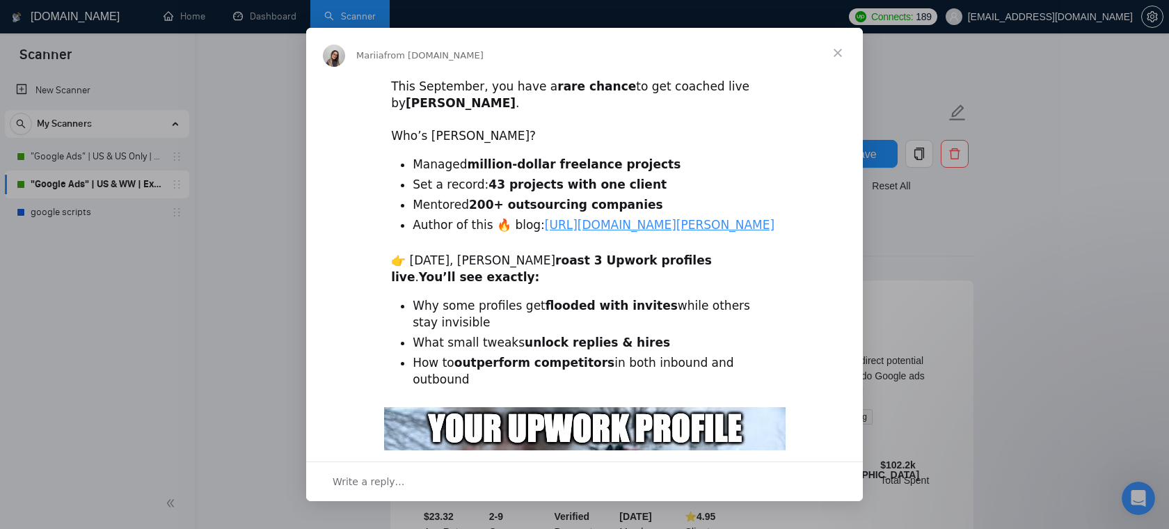
click at [837, 56] on span "Close" at bounding box center [837, 53] width 50 height 50
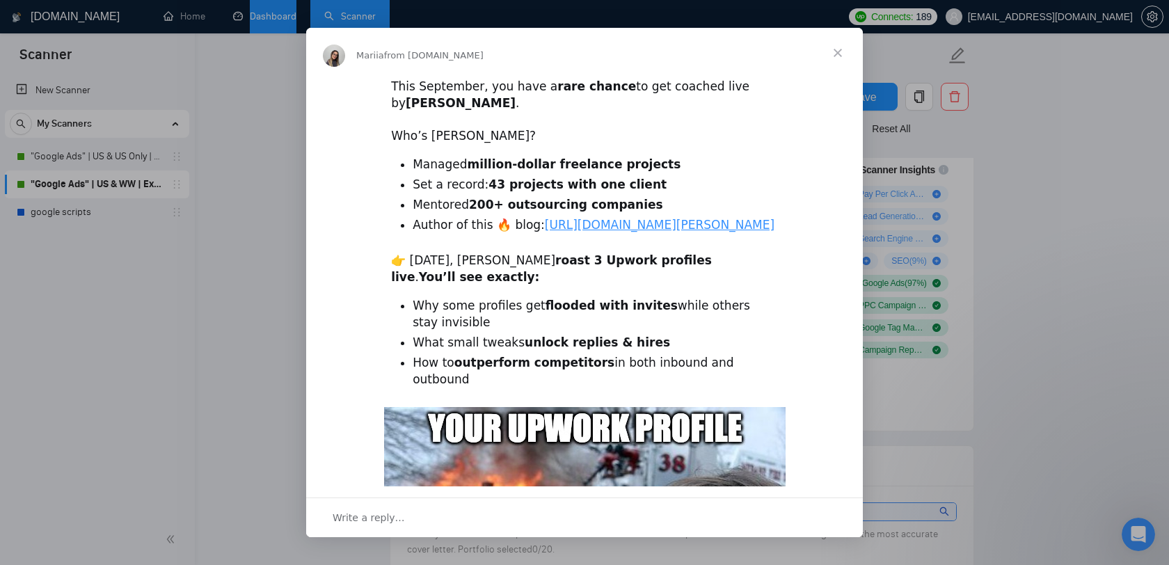
scroll to position [959, 0]
click at [847, 46] on span "Close" at bounding box center [837, 53] width 50 height 50
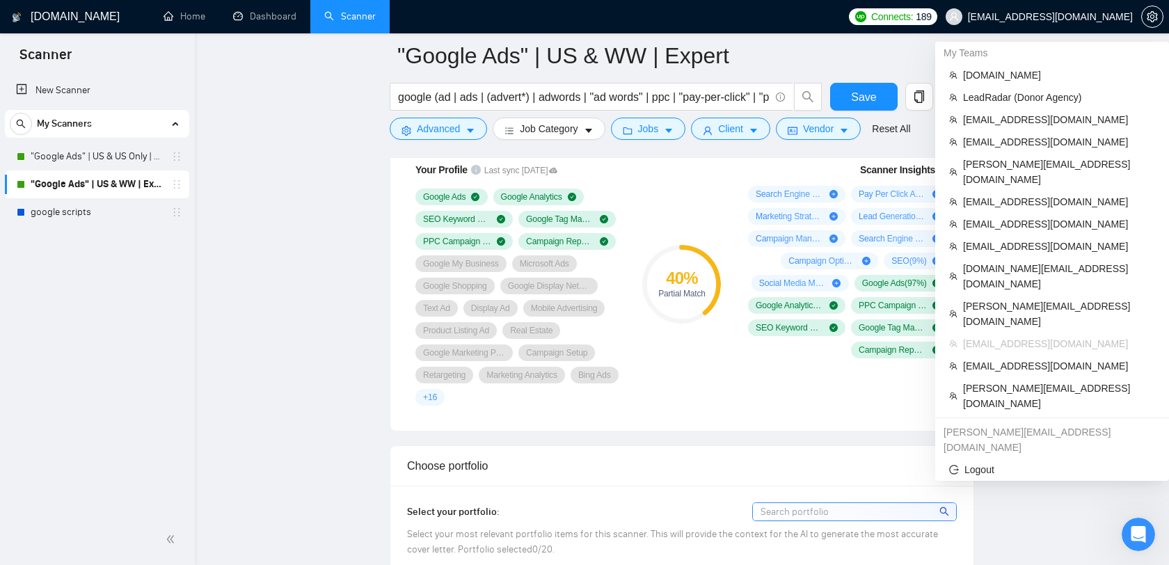
click at [1080, 17] on span "[EMAIL_ADDRESS][DOMAIN_NAME]" at bounding box center [1050, 17] width 165 height 0
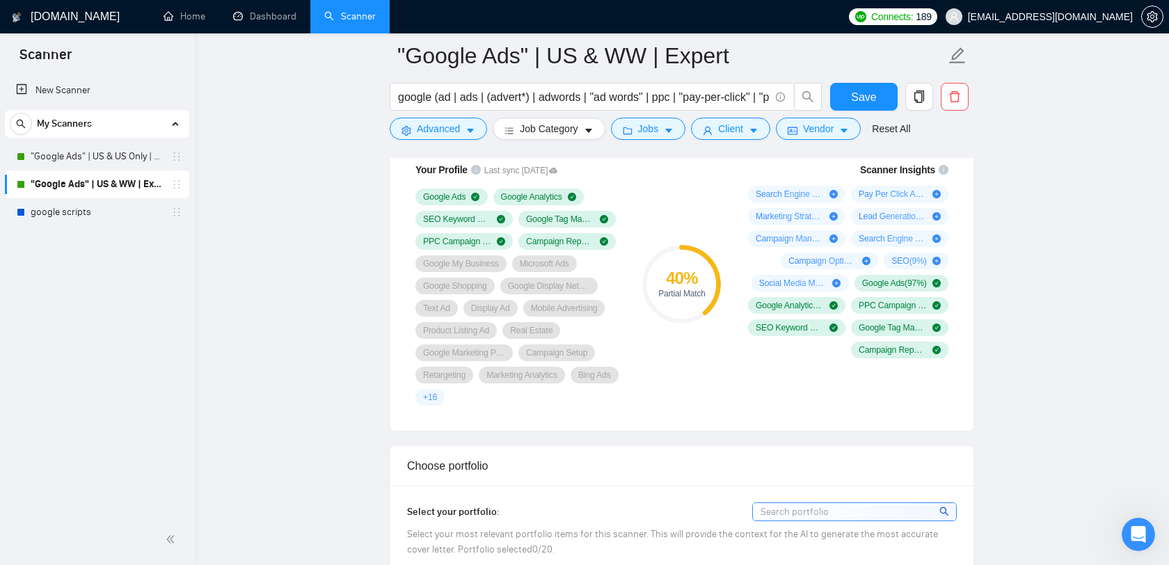
click at [1061, 22] on span "[EMAIL_ADDRESS][DOMAIN_NAME]" at bounding box center [1039, 16] width 204 height 45
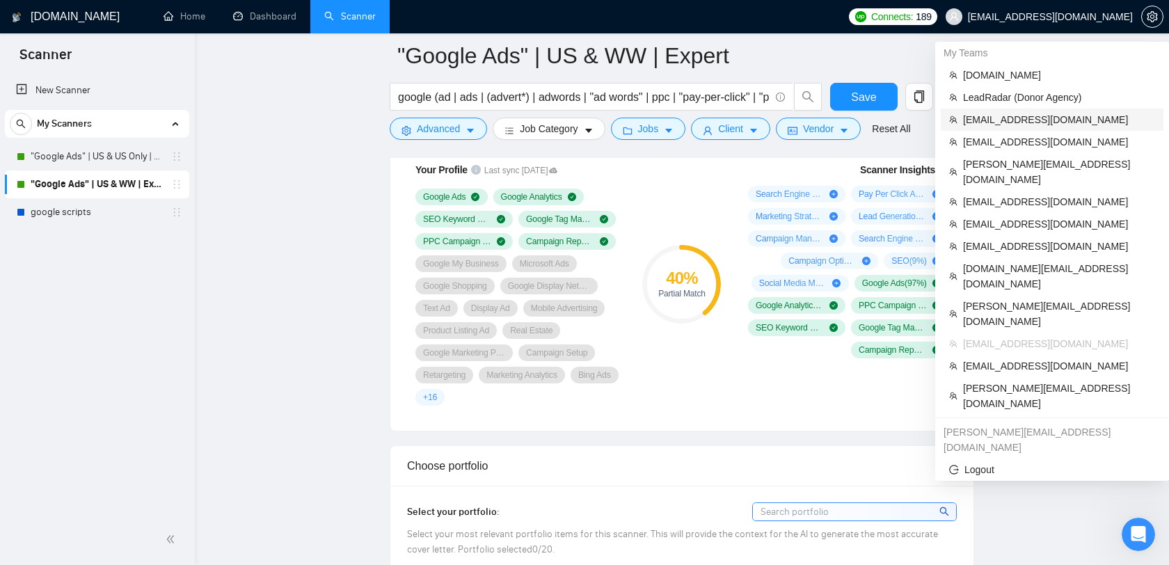
click at [1023, 119] on span "[EMAIL_ADDRESS][DOMAIN_NAME]" at bounding box center [1059, 119] width 192 height 15
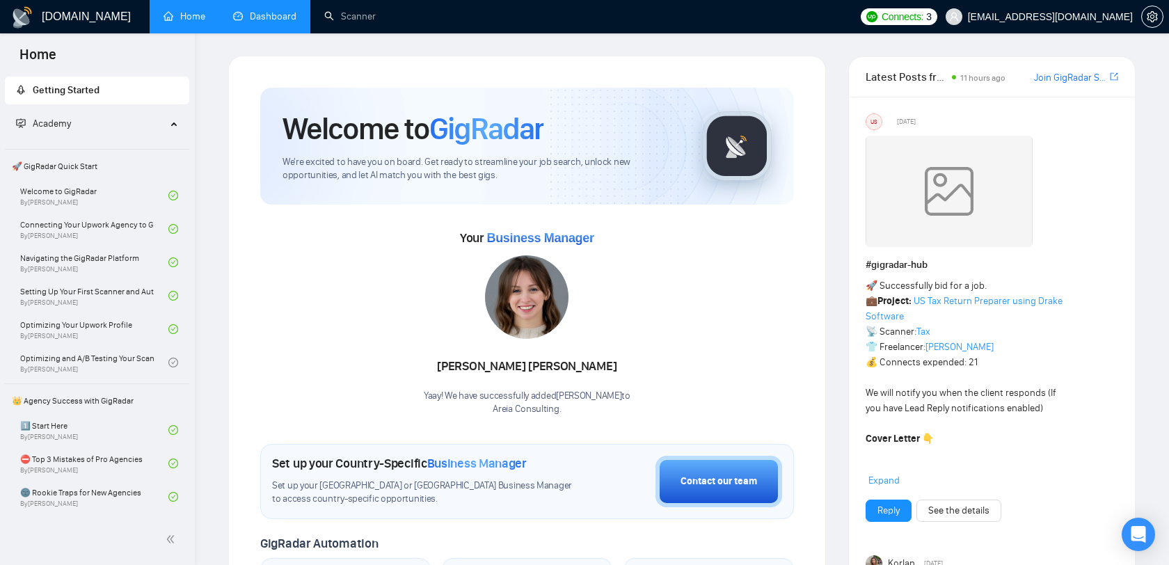
click at [289, 22] on link "Dashboard" at bounding box center [264, 16] width 63 height 12
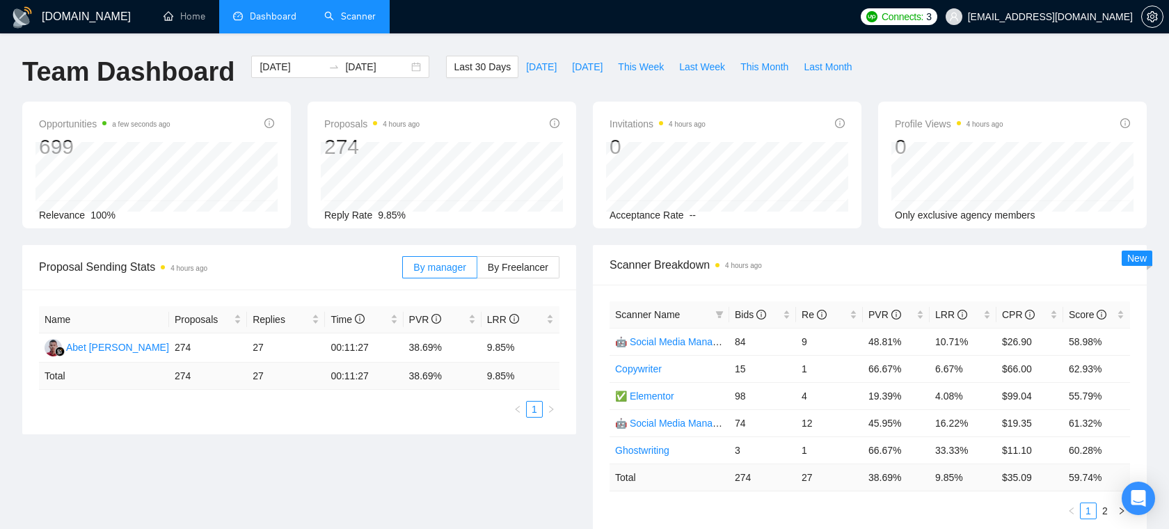
click at [352, 22] on link "Scanner" at bounding box center [349, 16] width 51 height 12
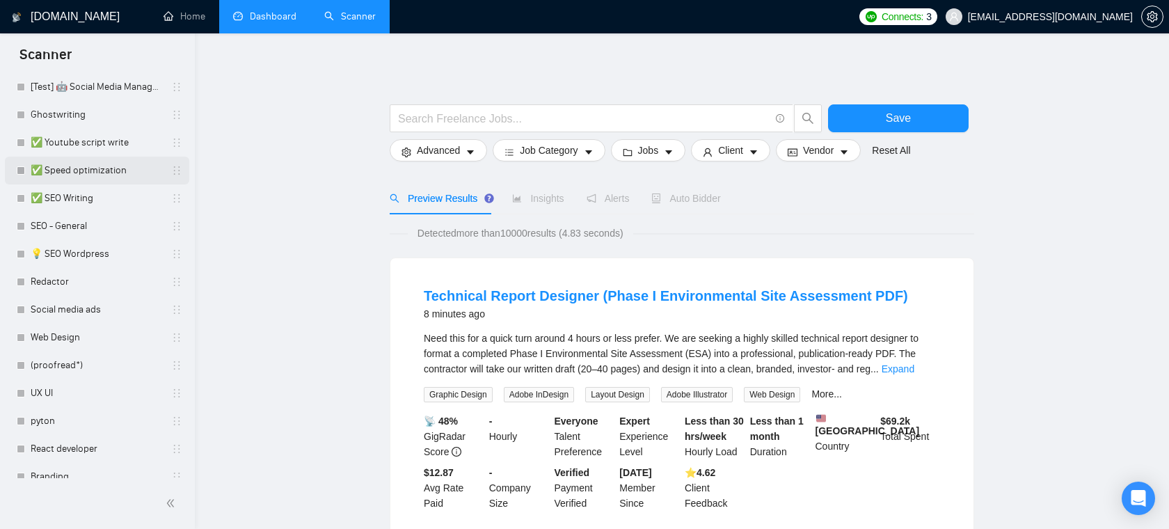
scroll to position [329, 0]
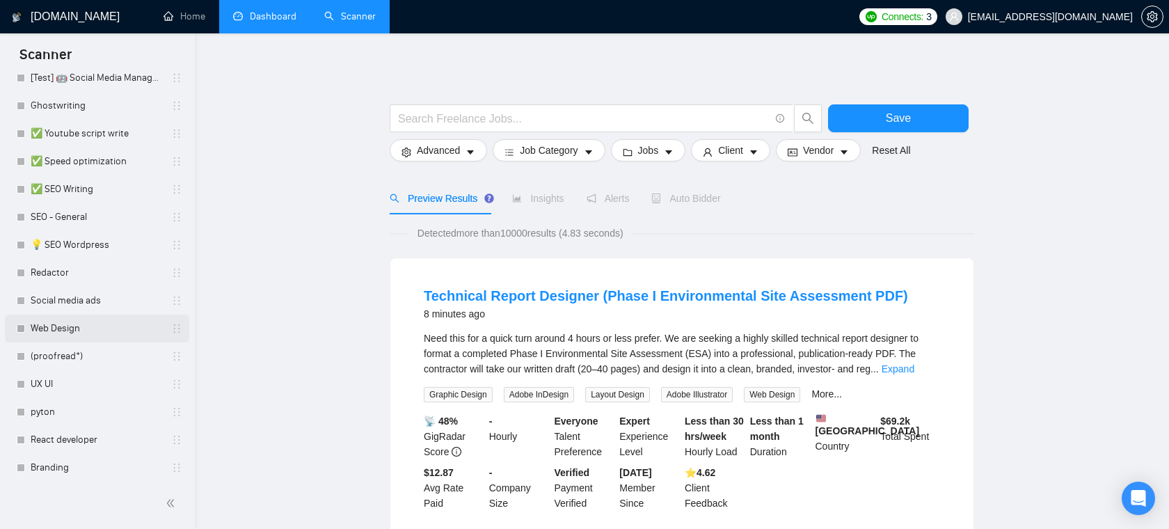
click at [64, 334] on link "Web Design" at bounding box center [97, 328] width 132 height 28
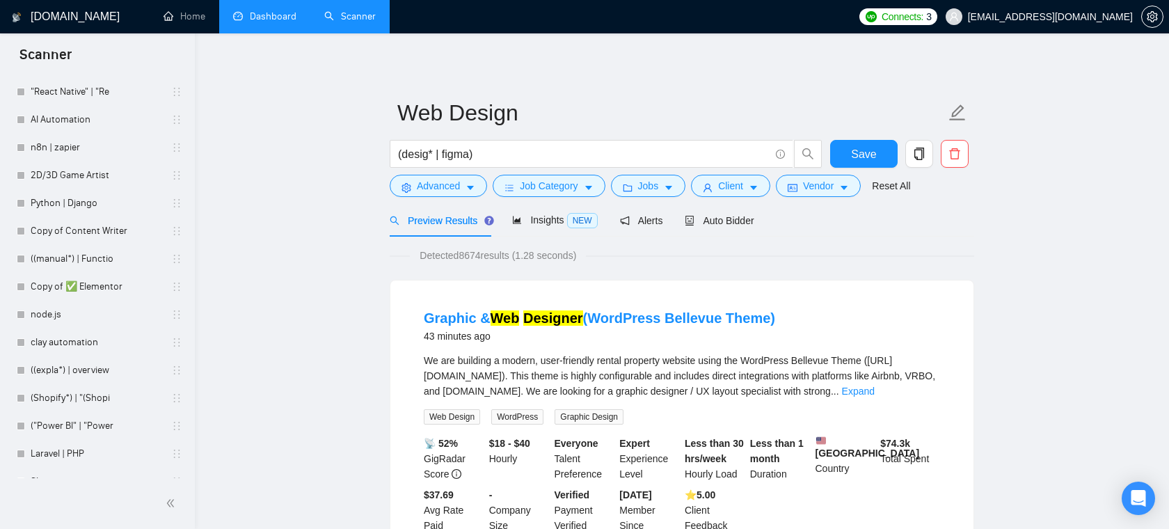
scroll to position [1084, 0]
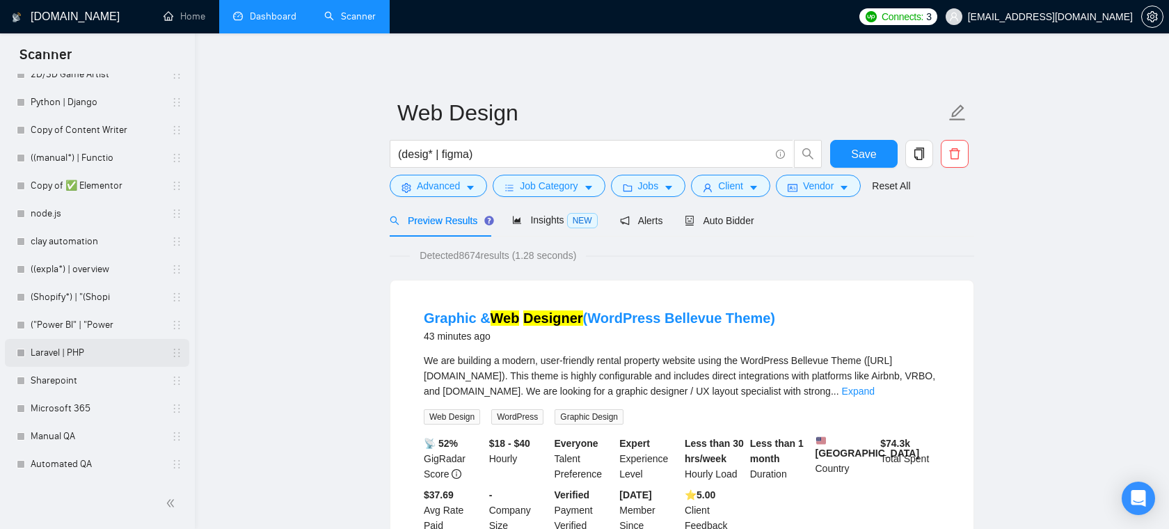
click at [93, 347] on link "Laravel | PHP" at bounding box center [97, 353] width 132 height 28
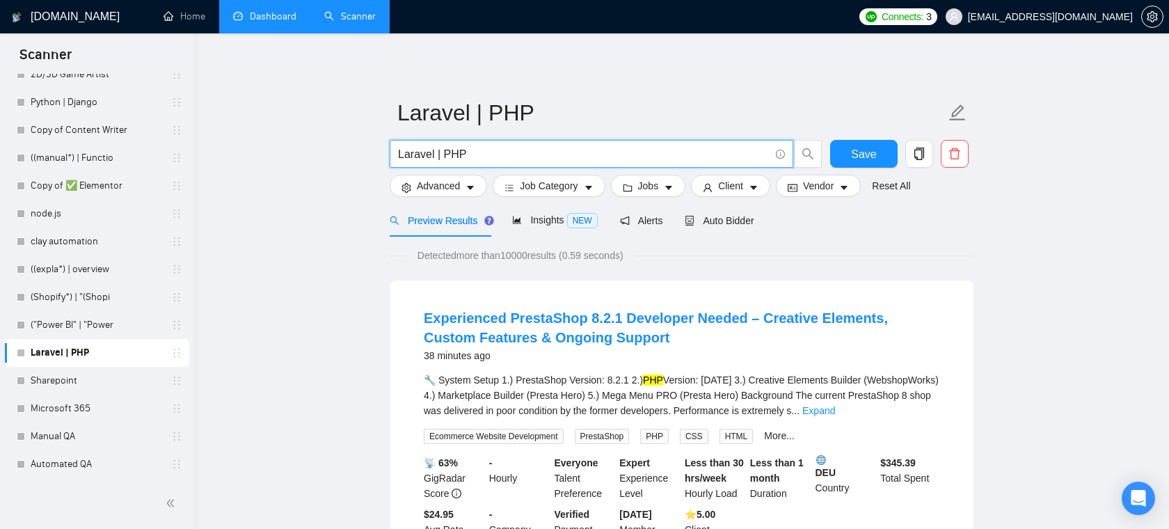
click at [483, 158] on input "Laravel | PHP" at bounding box center [583, 153] width 371 height 17
type input "Laravel"
click at [851, 158] on button "Save" at bounding box center [863, 154] width 67 height 28
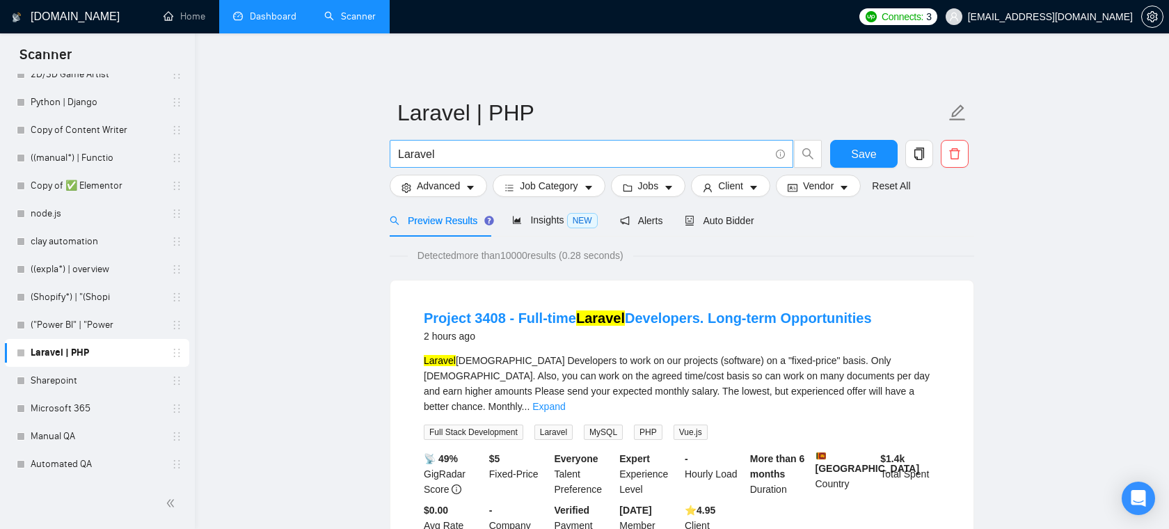
click at [512, 159] on input "Laravel" at bounding box center [583, 153] width 371 height 17
click at [90, 298] on link "(Shopify*) | "(Shopi" at bounding box center [97, 297] width 132 height 28
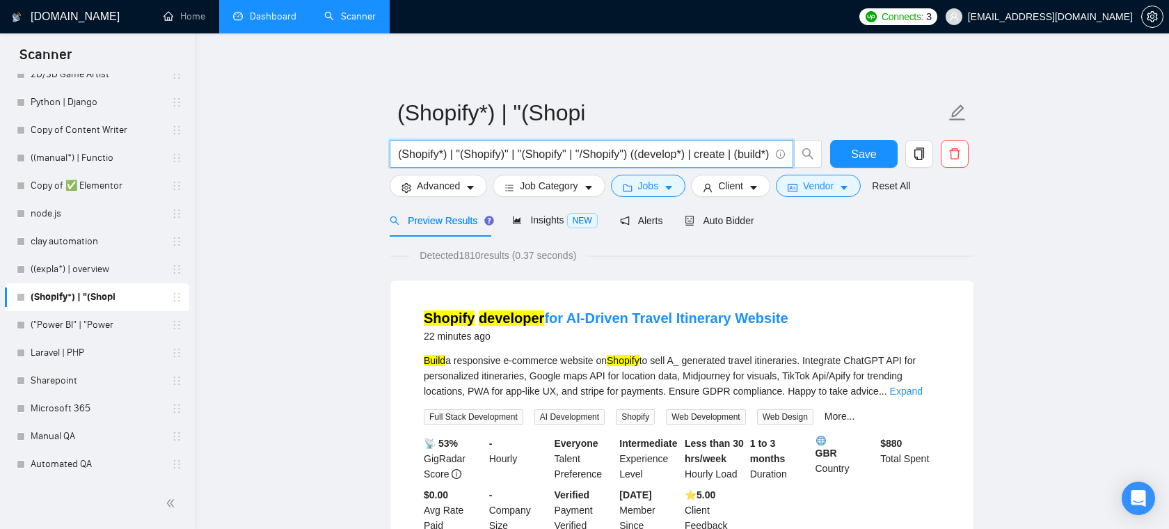
drag, startPoint x: 398, startPoint y: 158, endPoint x: 657, endPoint y: 151, distance: 259.5
click at [657, 151] on input "(Shopify*) | "(Shopify)" | "(Shopify" | "/Shopify") ((develop*) | create | (bui…" at bounding box center [583, 153] width 371 height 17
click at [655, 152] on input "(Shopify*) | "(Shopify)" | "(Shopify" | "/Shopify") ((develop*) | create | (bui…" at bounding box center [583, 153] width 371 height 17
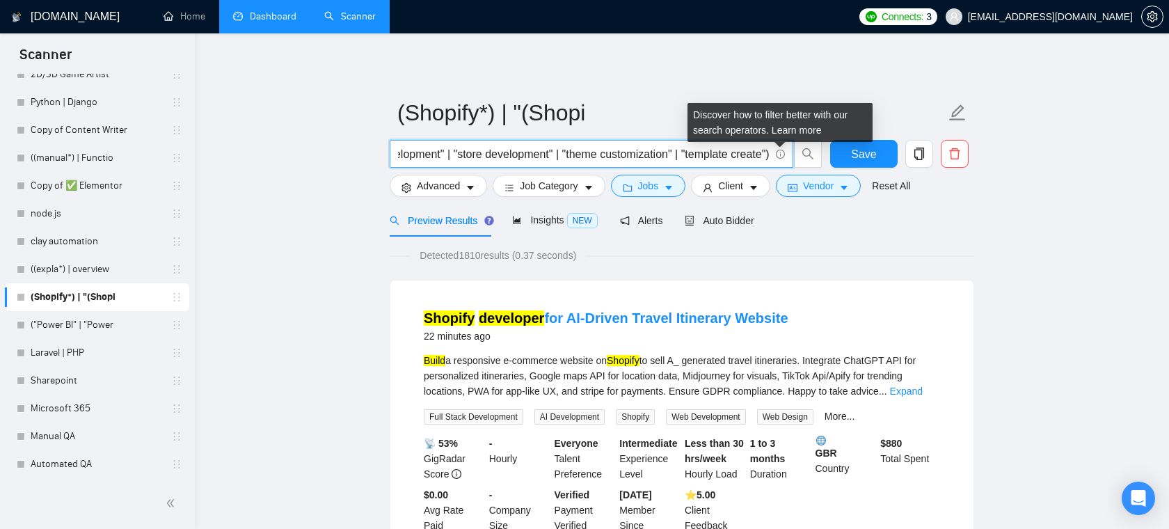
scroll to position [0, 449]
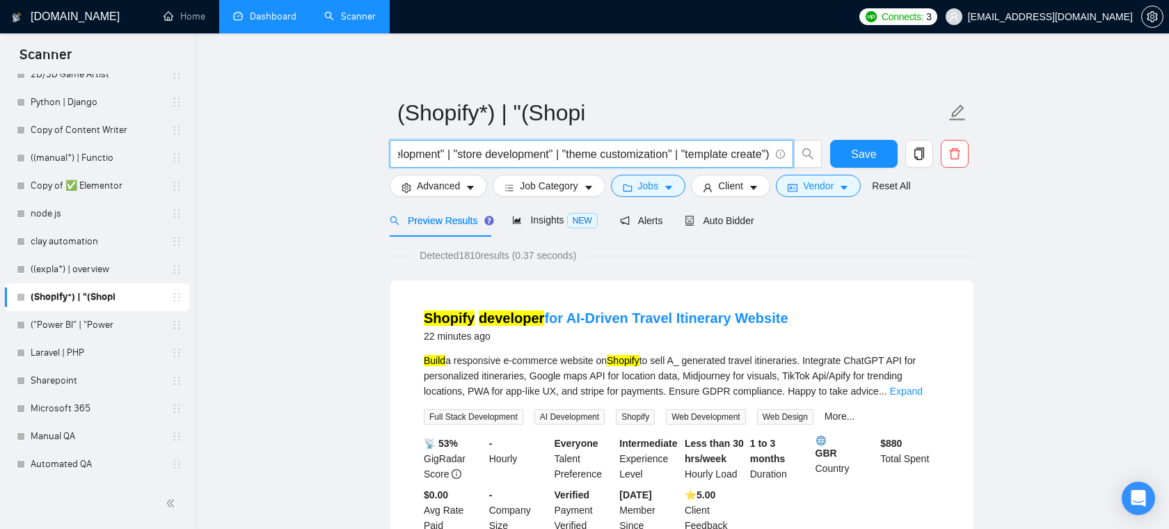
drag, startPoint x: 646, startPoint y: 152, endPoint x: 423, endPoint y: 151, distance: 223.3
click at [423, 151] on input "(Shopify*) | "(Shopify)" | "(Shopify" | "/Shopify") ((develop*) | create | (bui…" at bounding box center [583, 153] width 371 height 17
click at [504, 147] on input "(Shopify*) | "(Shopify)" | "(Shopify" | "/Shopify") ((develop*) | create | (bui…" at bounding box center [583, 153] width 371 height 17
drag, startPoint x: 556, startPoint y: 154, endPoint x: 378, endPoint y: 157, distance: 178.8
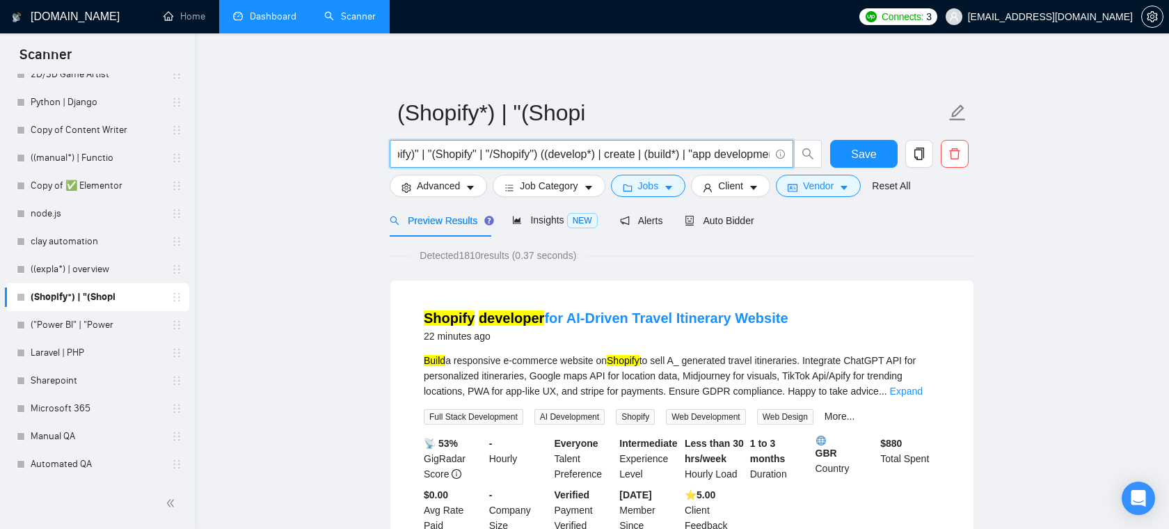
click at [621, 145] on input "(Shopify*) | "(Shopify)" | "(Shopify" | "/Shopify") ((develop*) | create | (bui…" at bounding box center [583, 153] width 371 height 17
click at [70, 342] on link "Laravel | PHP" at bounding box center [97, 353] width 132 height 28
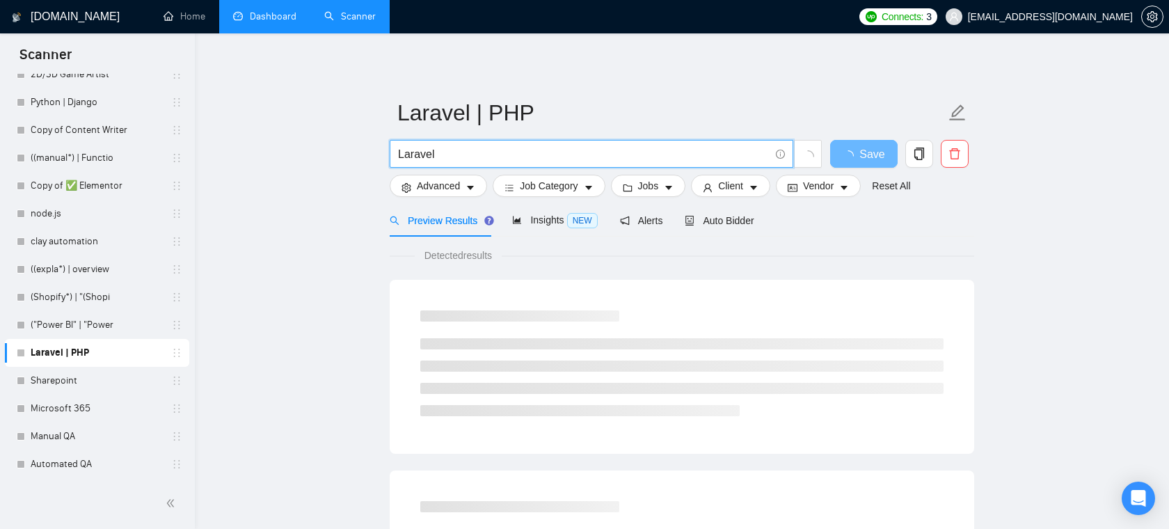
click at [490, 157] on input "Laravel" at bounding box center [583, 153] width 371 height 17
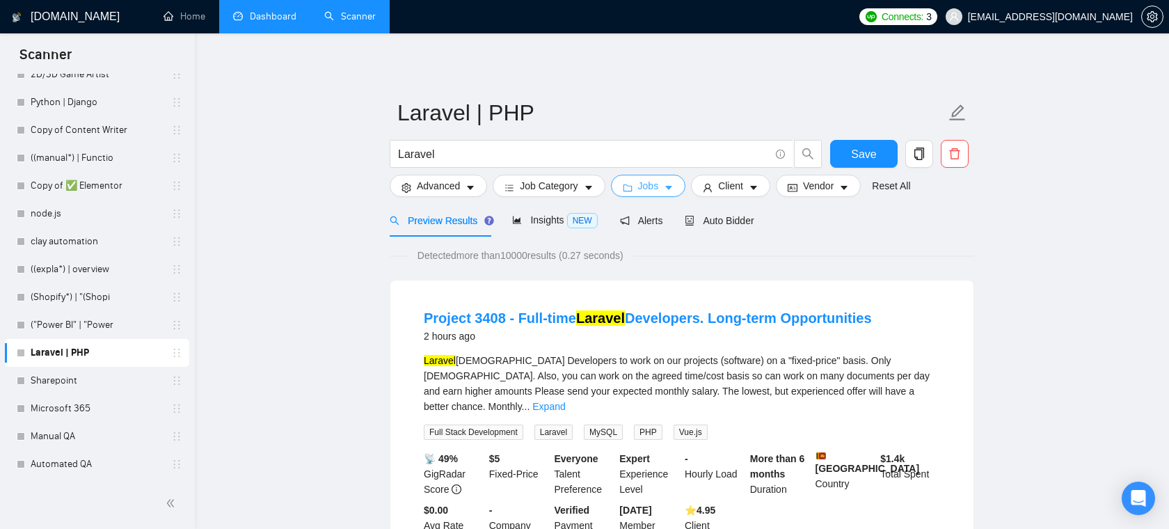
click at [673, 192] on icon "caret-down" at bounding box center [669, 188] width 10 height 10
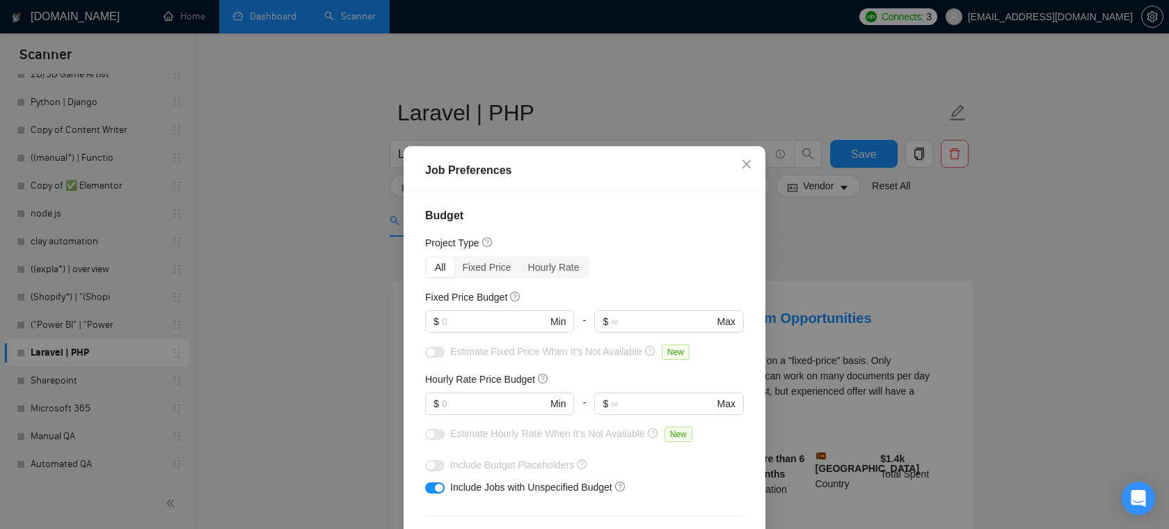
click at [506, 334] on div at bounding box center [499, 337] width 149 height 11
click at [505, 328] on input "text" at bounding box center [494, 321] width 105 height 15
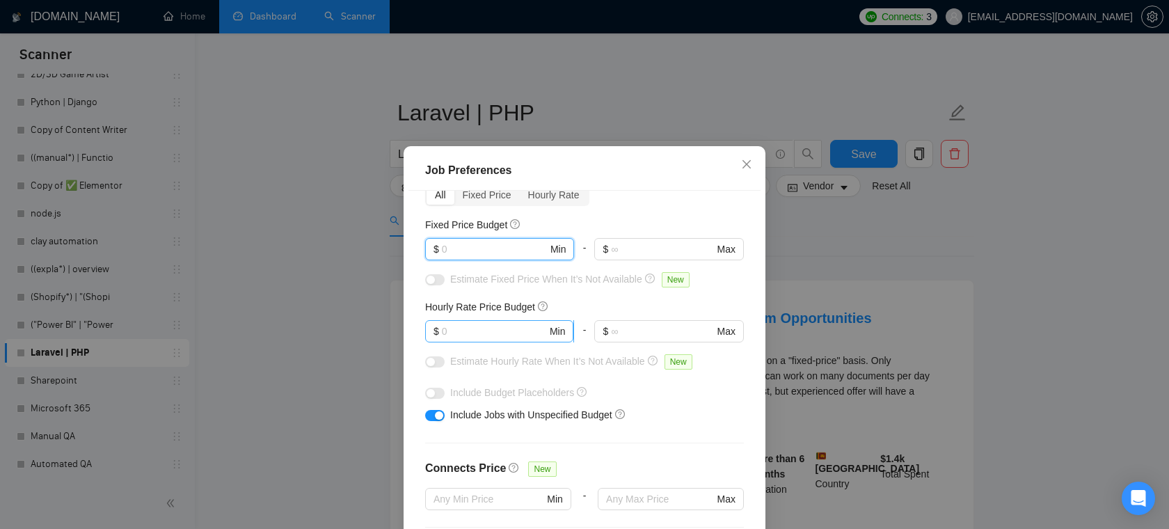
click at [506, 326] on input "text" at bounding box center [494, 330] width 105 height 15
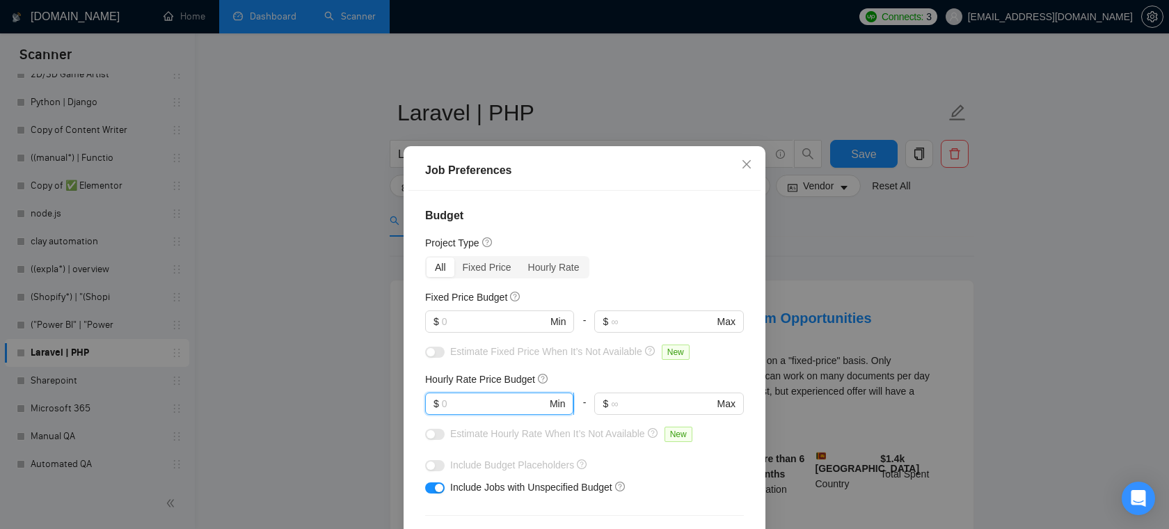
click at [473, 408] on input "text" at bounding box center [494, 403] width 105 height 15
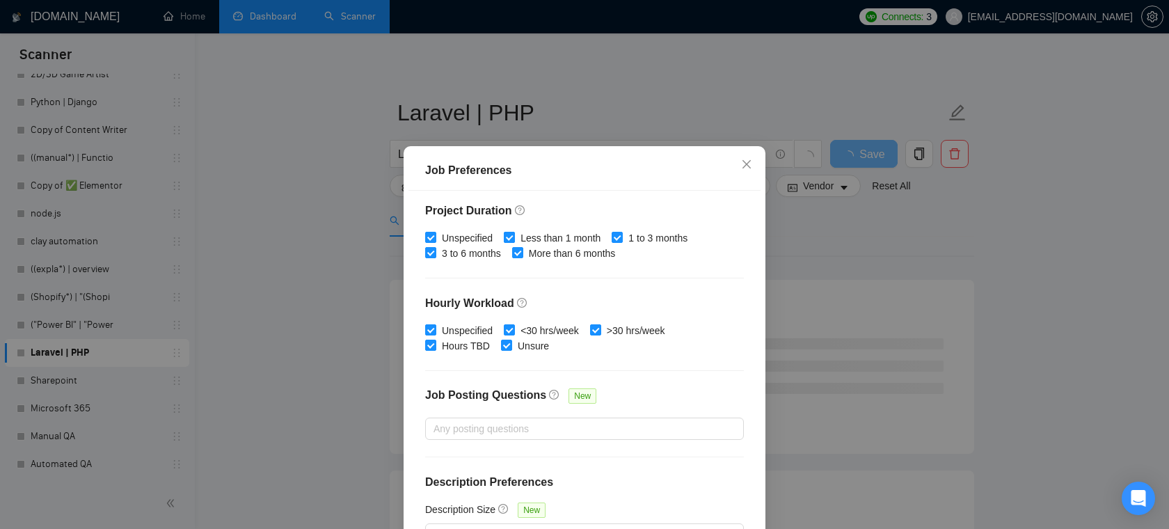
type input "20"
click at [513, 239] on input "Less than 1 month" at bounding box center [509, 237] width 10 height 10
checkbox input "false"
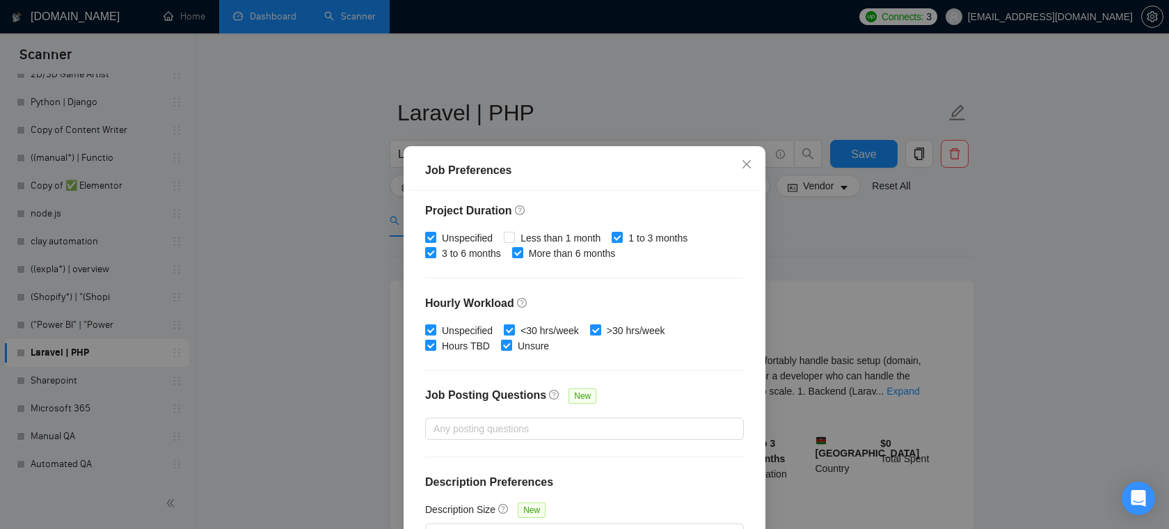
click at [513, 329] on input "<30 hrs/week" at bounding box center [509, 329] width 10 height 10
checkbox input "false"
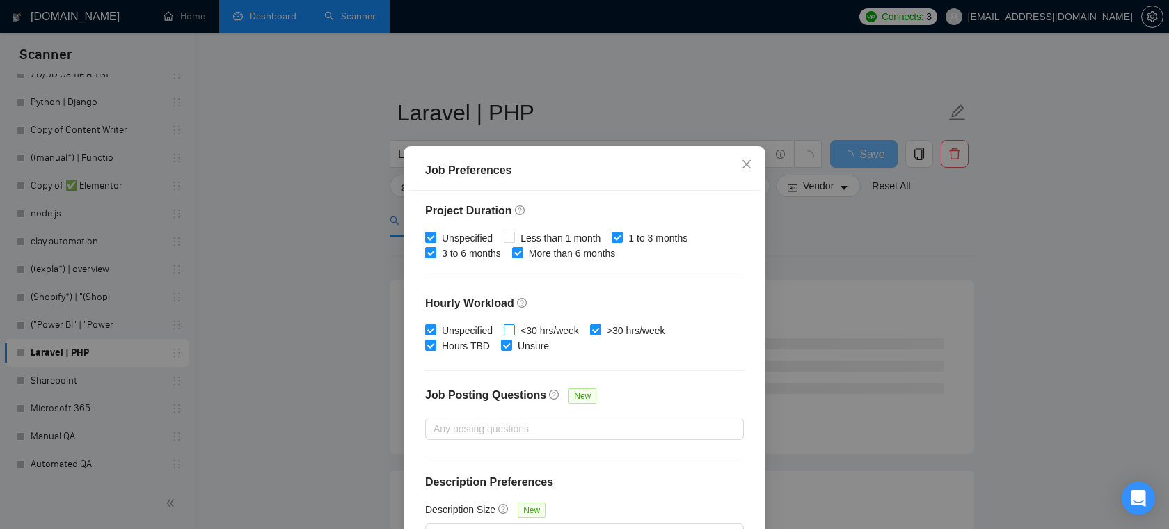
scroll to position [93, 0]
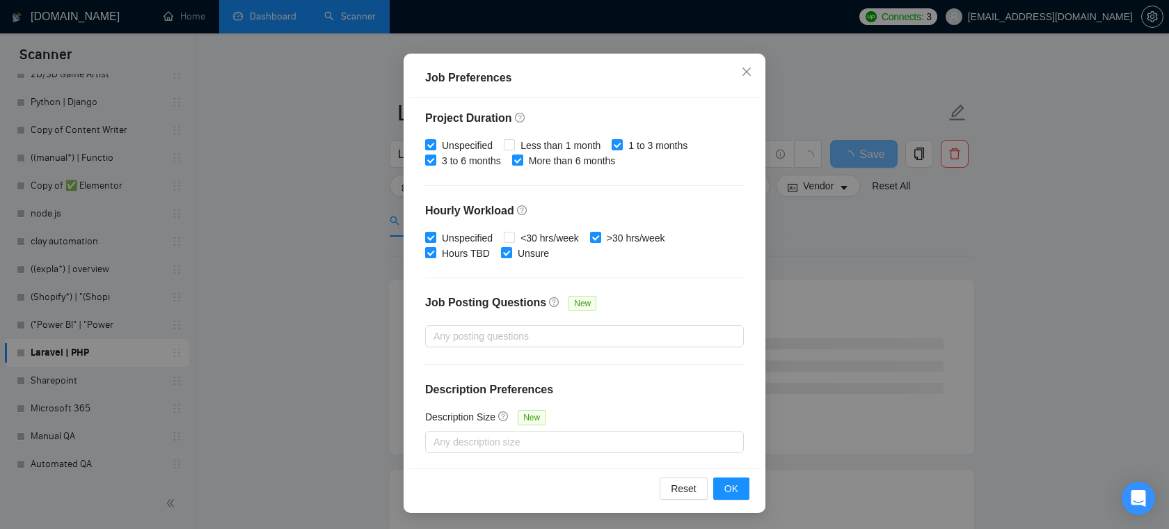
click at [732, 509] on div "Job Preferences Budget Project Type All Fixed Price Hourly Rate Fixed Price Bud…" at bounding box center [584, 283] width 362 height 459
click at [735, 483] on span "OK" at bounding box center [731, 488] width 14 height 15
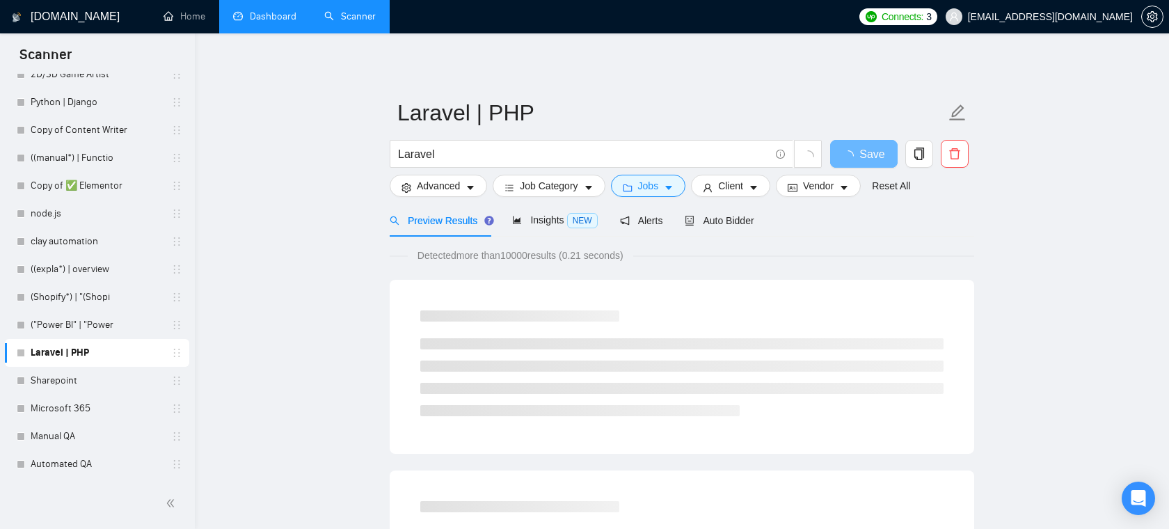
scroll to position [31, 0]
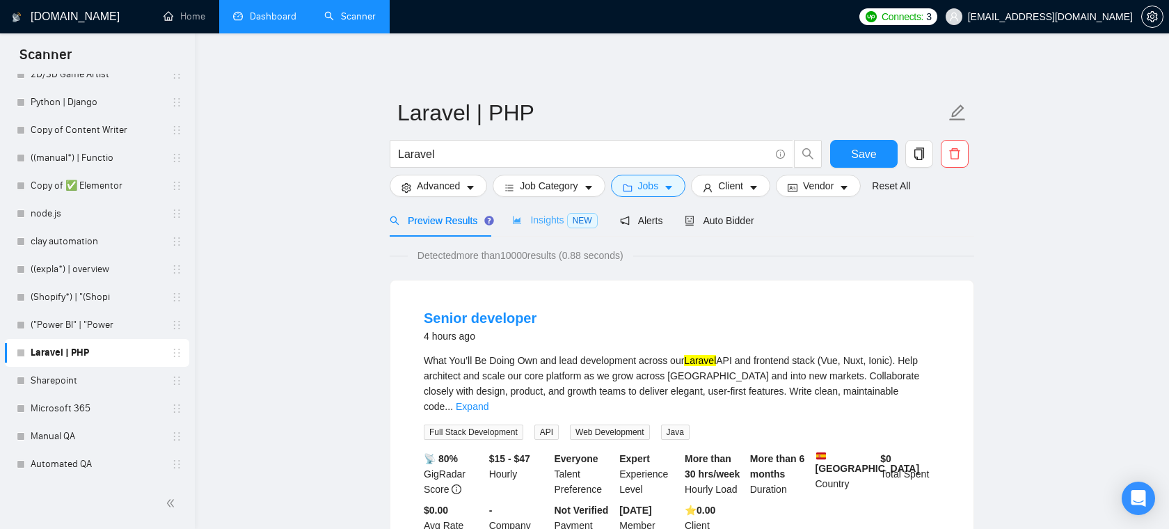
click at [559, 230] on div "Insights NEW" at bounding box center [554, 220] width 85 height 33
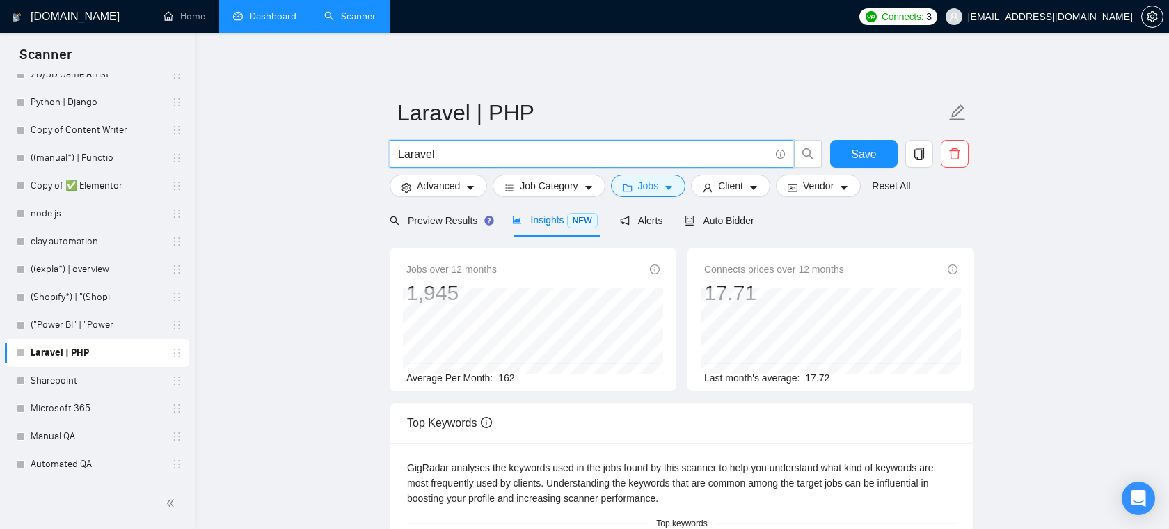
click at [444, 152] on input "Laravel" at bounding box center [583, 153] width 371 height 17
click at [457, 225] on span "Preview Results" at bounding box center [440, 220] width 100 height 11
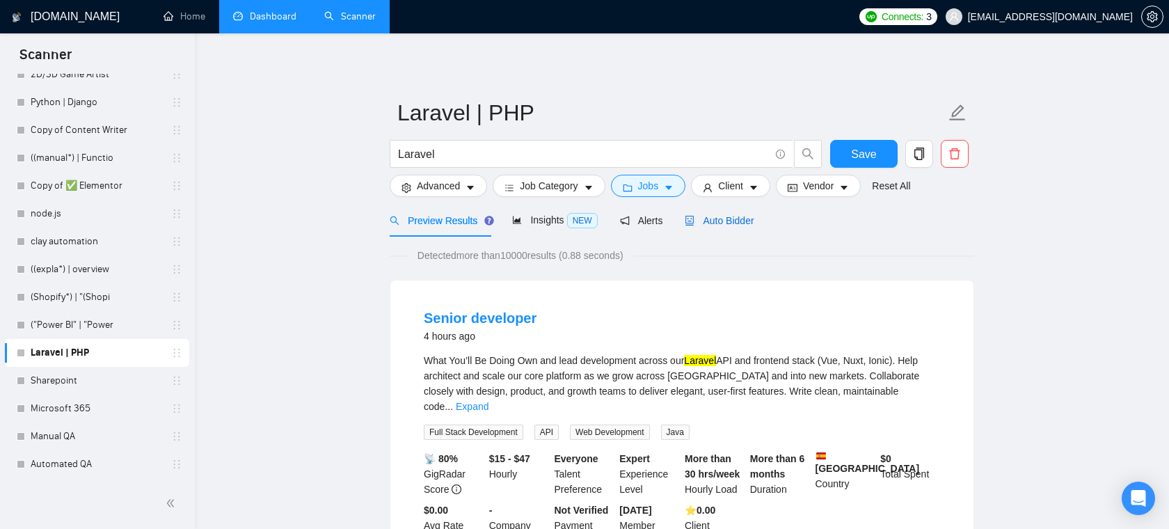
click at [746, 223] on span "Auto Bidder" at bounding box center [718, 220] width 69 height 11
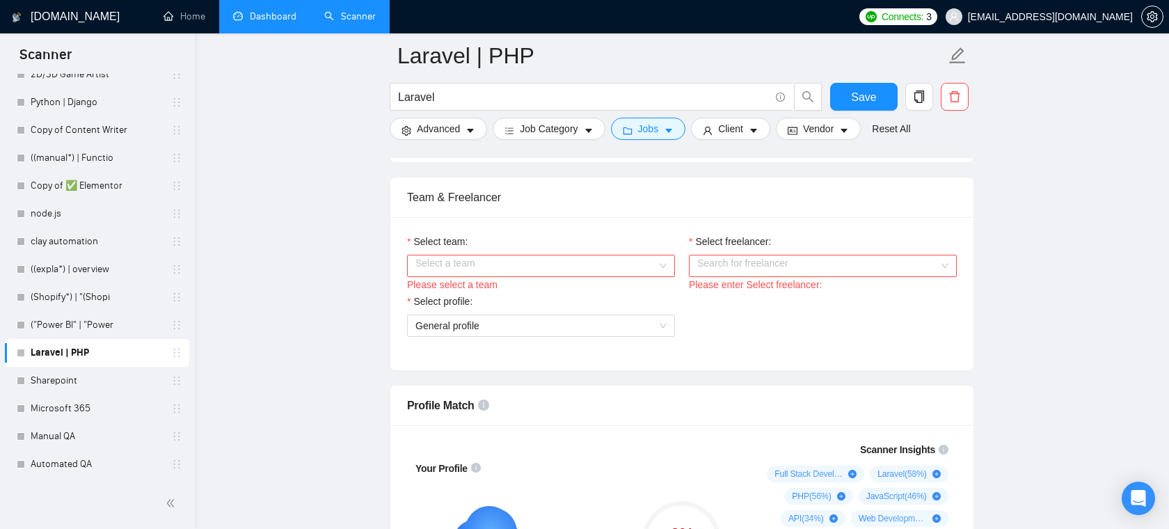
scroll to position [696, 0]
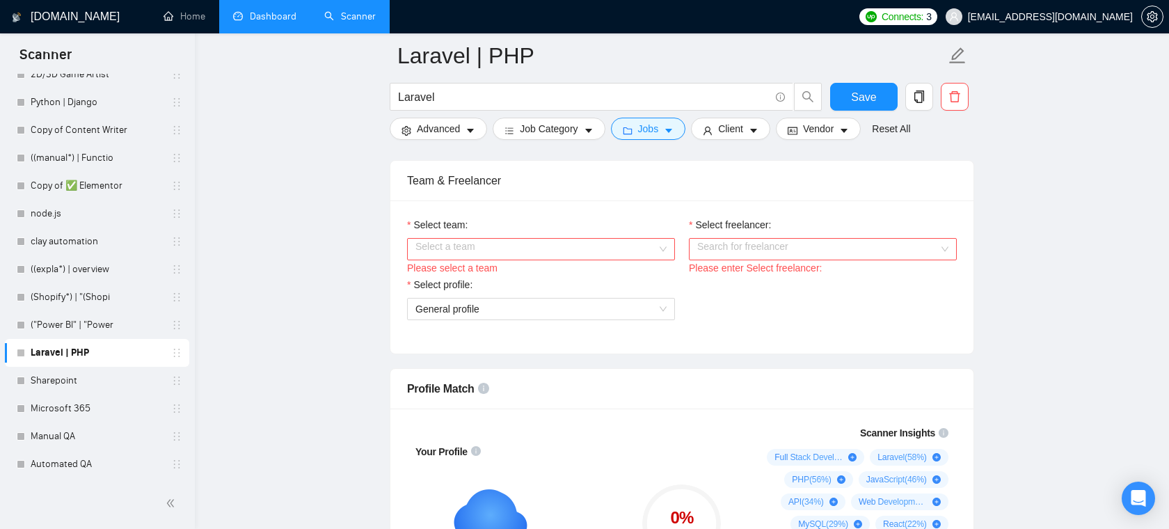
click at [657, 261] on div "Please select a team" at bounding box center [541, 267] width 268 height 15
click at [653, 248] on input "Select team:" at bounding box center [535, 249] width 241 height 21
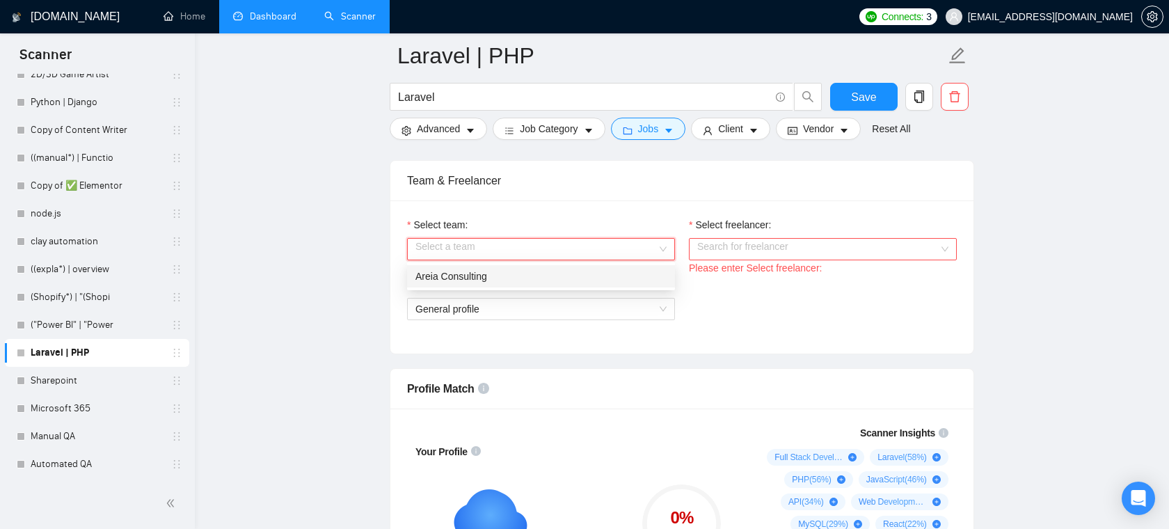
click at [571, 278] on div "Areia Consulting" at bounding box center [540, 275] width 251 height 15
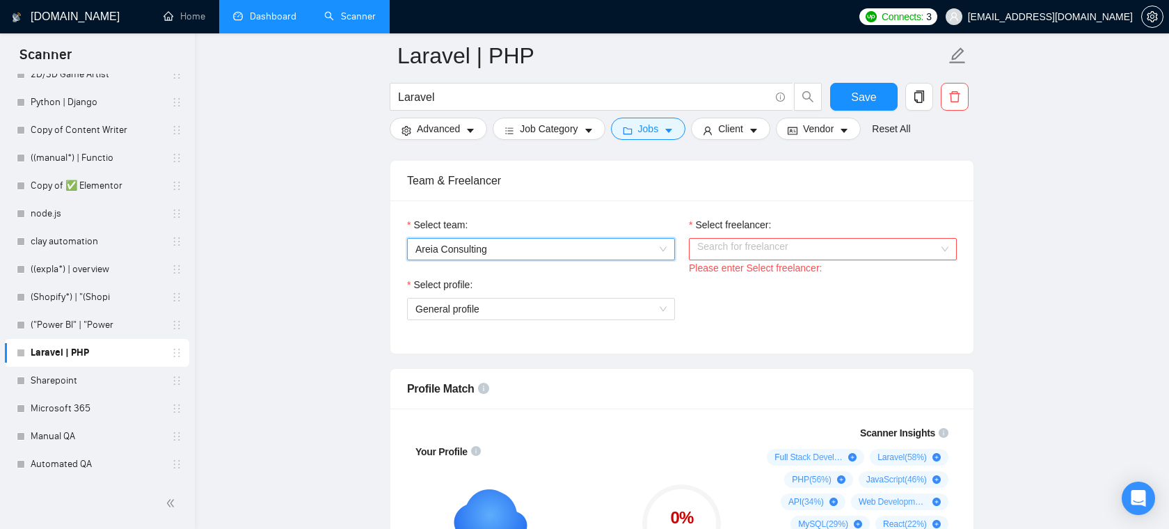
click at [783, 260] on div "Please enter Select freelancer:" at bounding box center [823, 267] width 268 height 15
click at [783, 256] on input "Select freelancer:" at bounding box center [817, 249] width 241 height 21
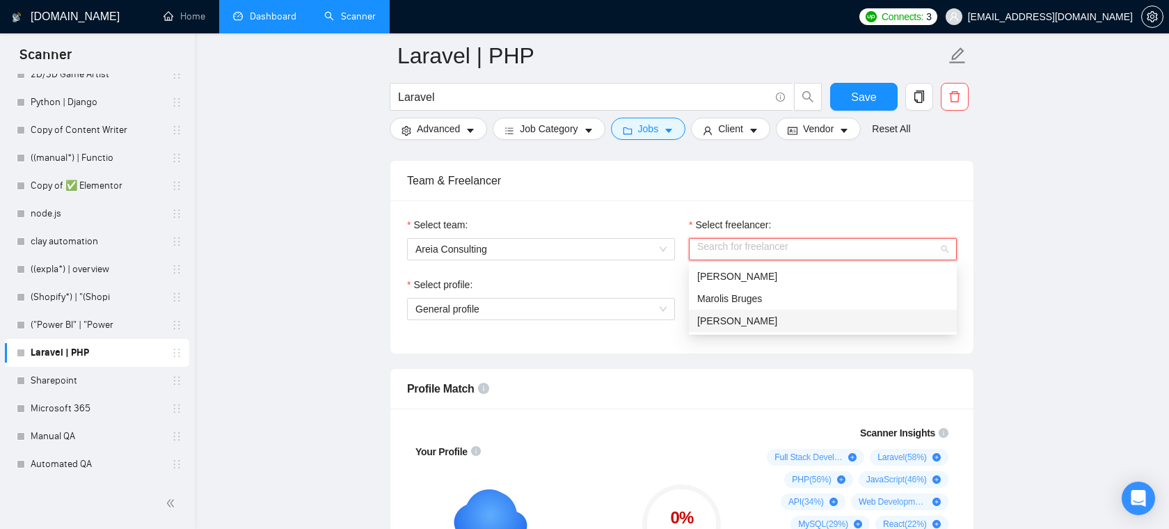
click at [735, 328] on div "[PERSON_NAME]" at bounding box center [822, 320] width 251 height 15
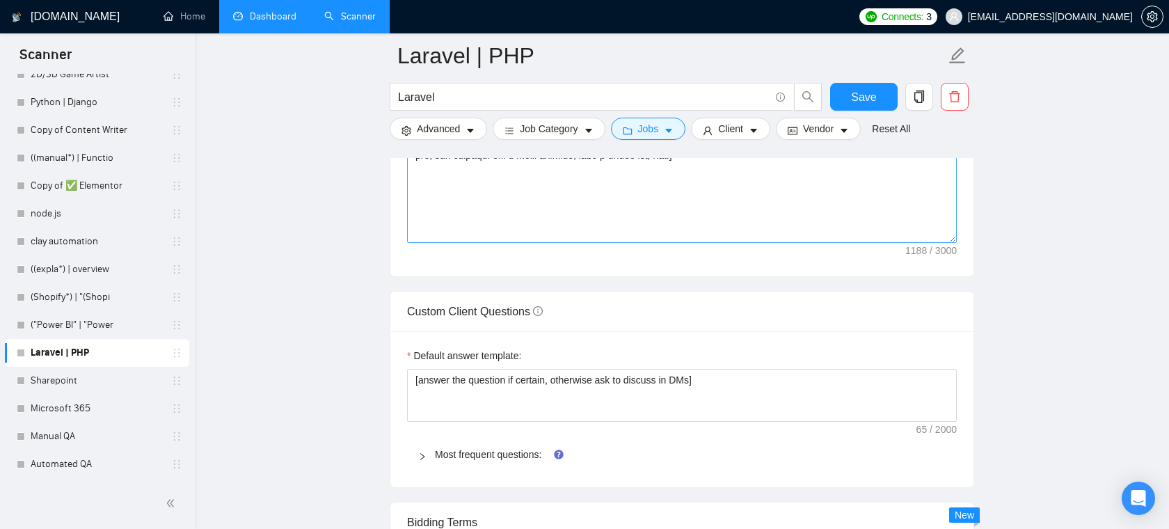
scroll to position [1776, 0]
click at [502, 452] on link "Most frequent questions:" at bounding box center [488, 452] width 106 height 11
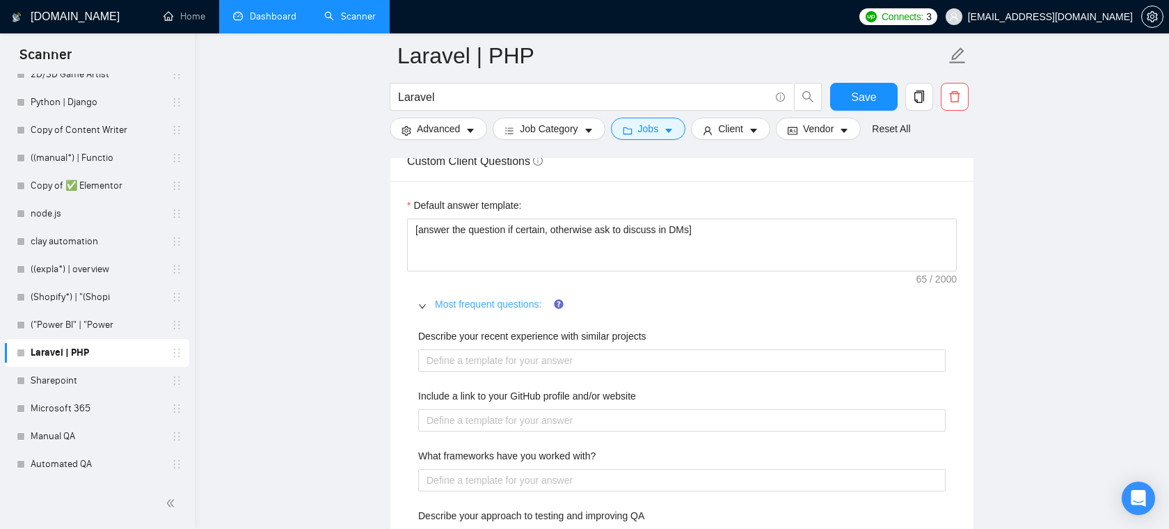
scroll to position [1928, 0]
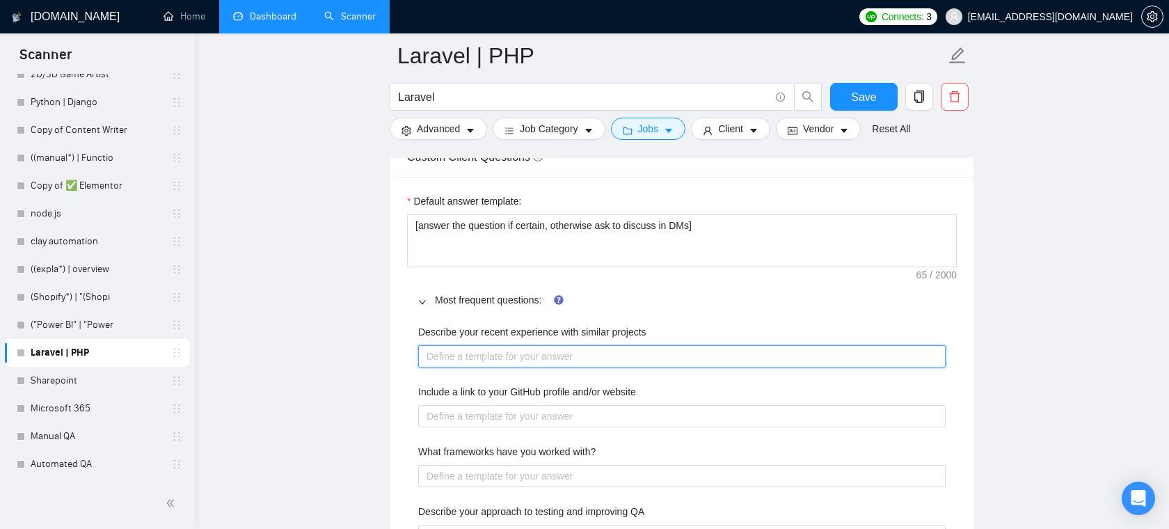
click at [506, 350] on projects "Describe your recent experience with similar projects" at bounding box center [681, 356] width 527 height 22
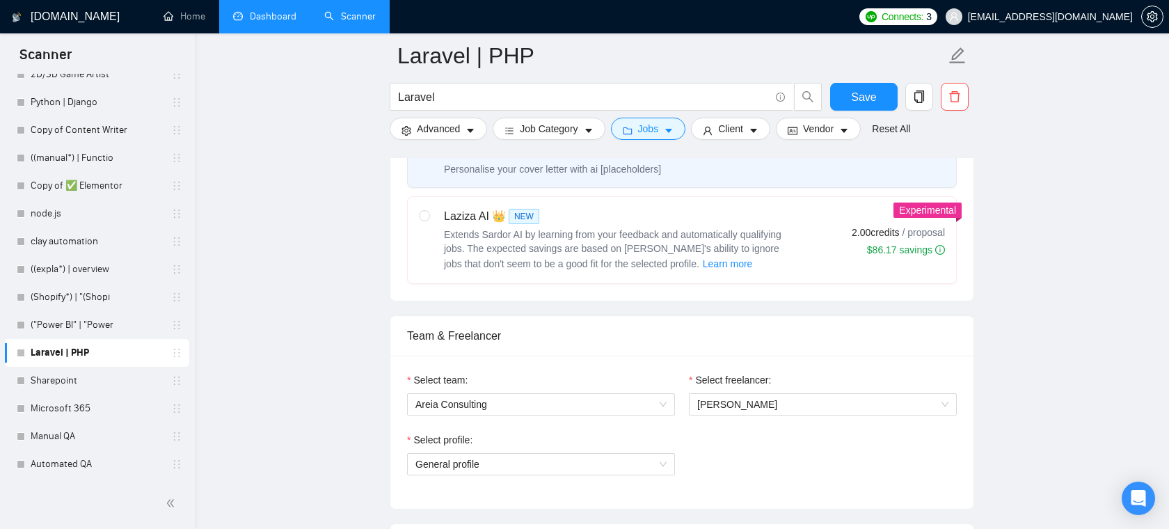
scroll to position [536, 0]
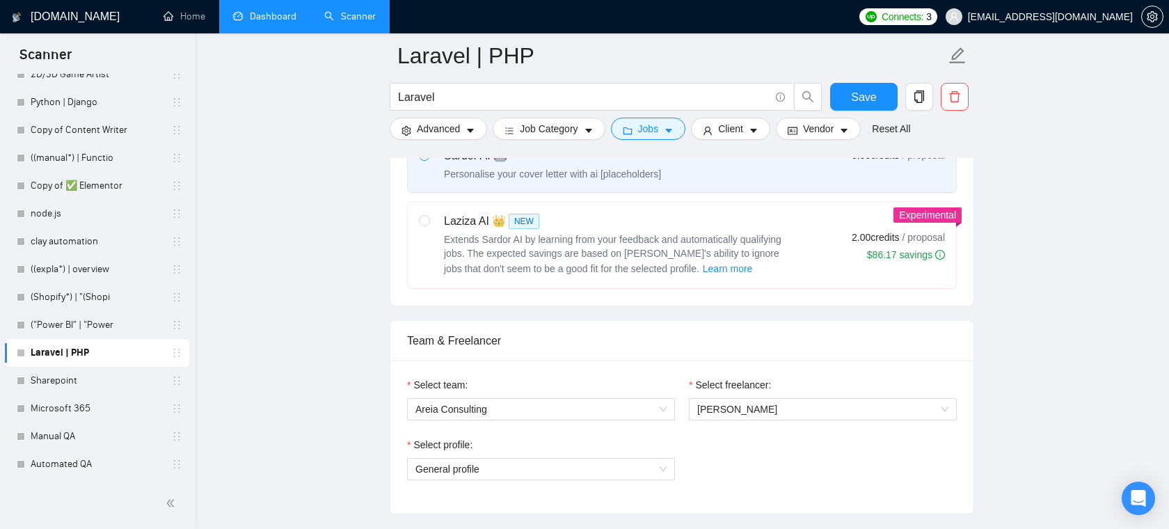
click at [753, 141] on form "Laravel | PHP Laravel Save Advanced Job Category Jobs Client Vendor Reset All" at bounding box center [682, 89] width 584 height 113
click at [754, 135] on icon "caret-down" at bounding box center [753, 131] width 10 height 10
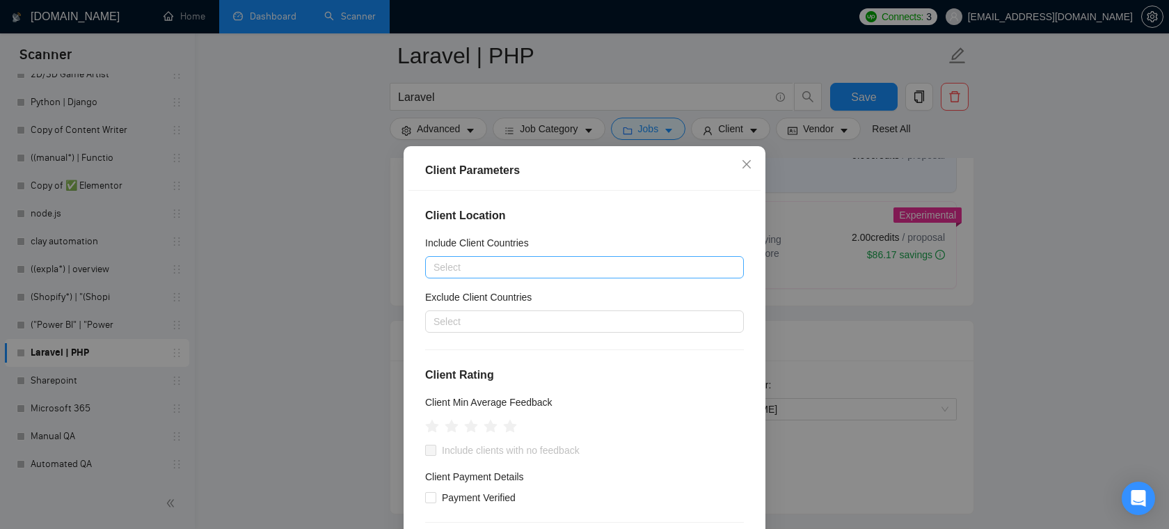
click at [505, 259] on div at bounding box center [577, 267] width 298 height 17
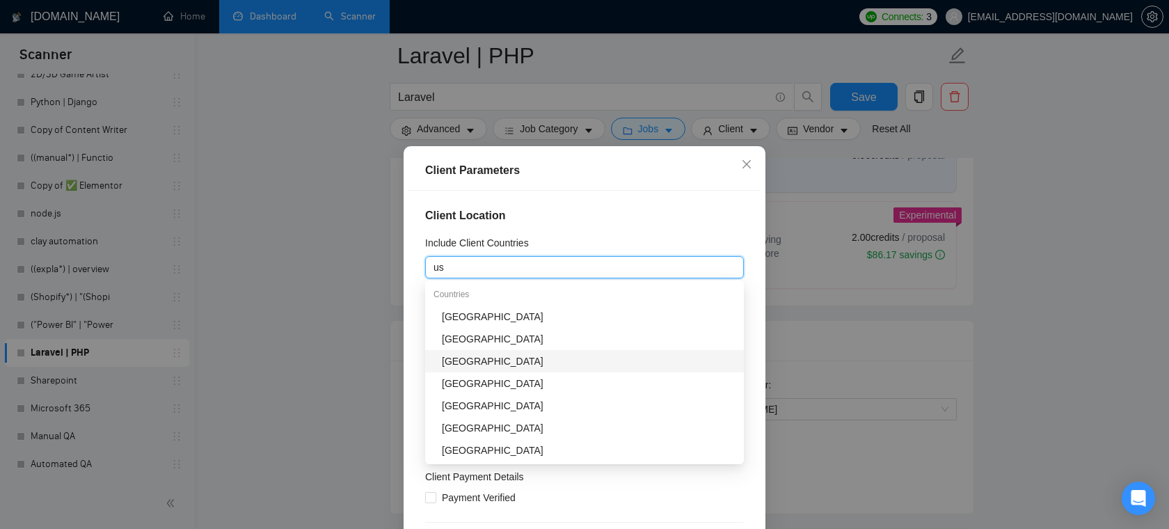
type input "u"
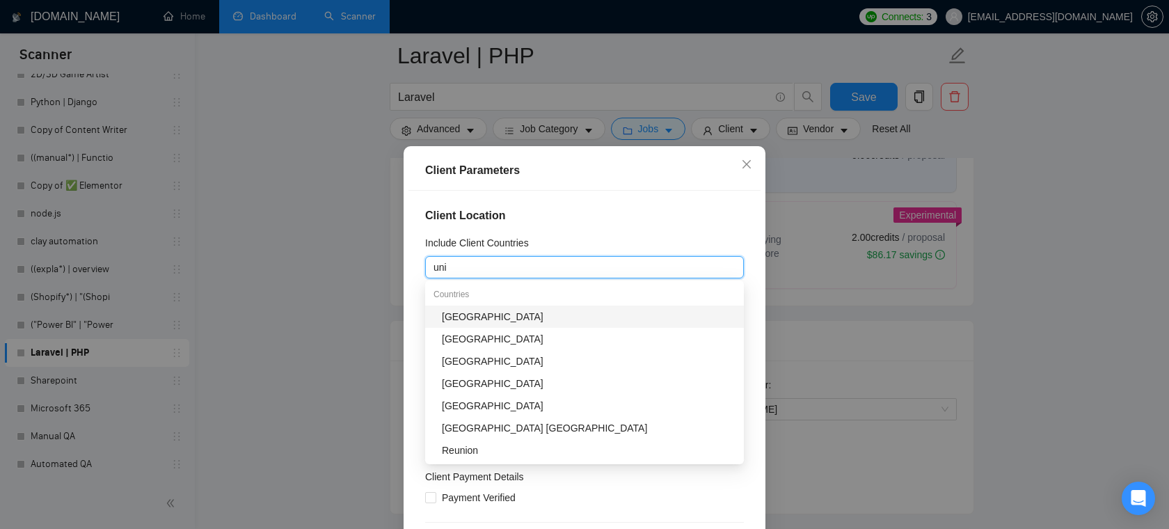
type input "unit"
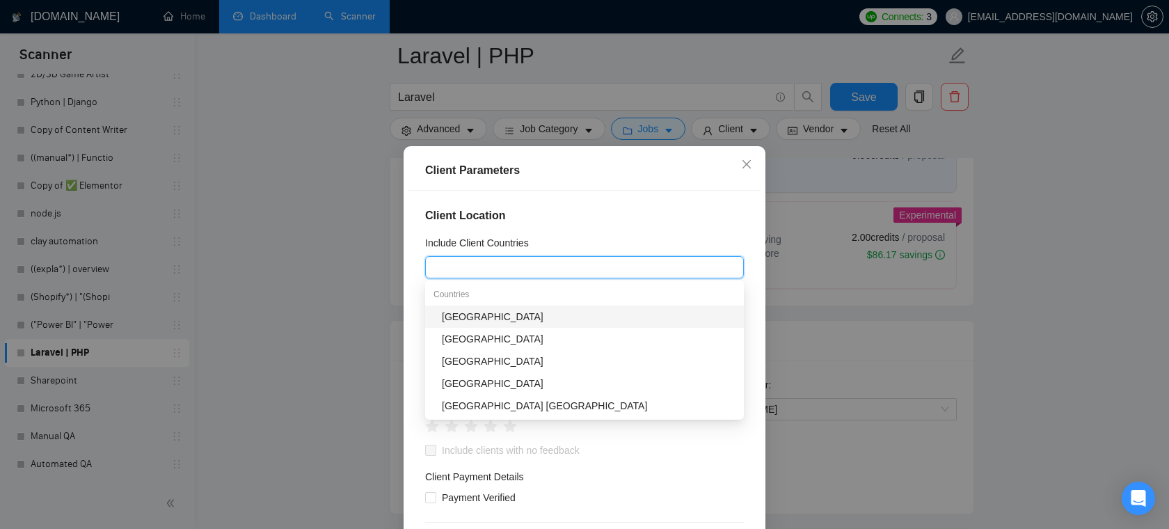
click at [611, 192] on div "Client Location Include Client Countries unit Exclude Client Countries Select C…" at bounding box center [584, 376] width 352 height 370
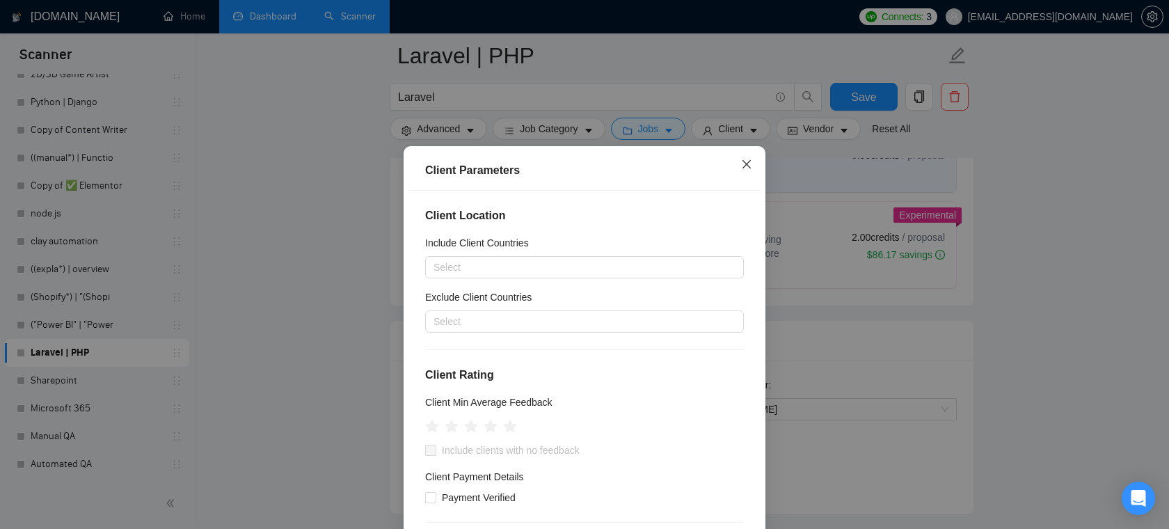
click at [748, 166] on icon "close" at bounding box center [746, 164] width 11 height 11
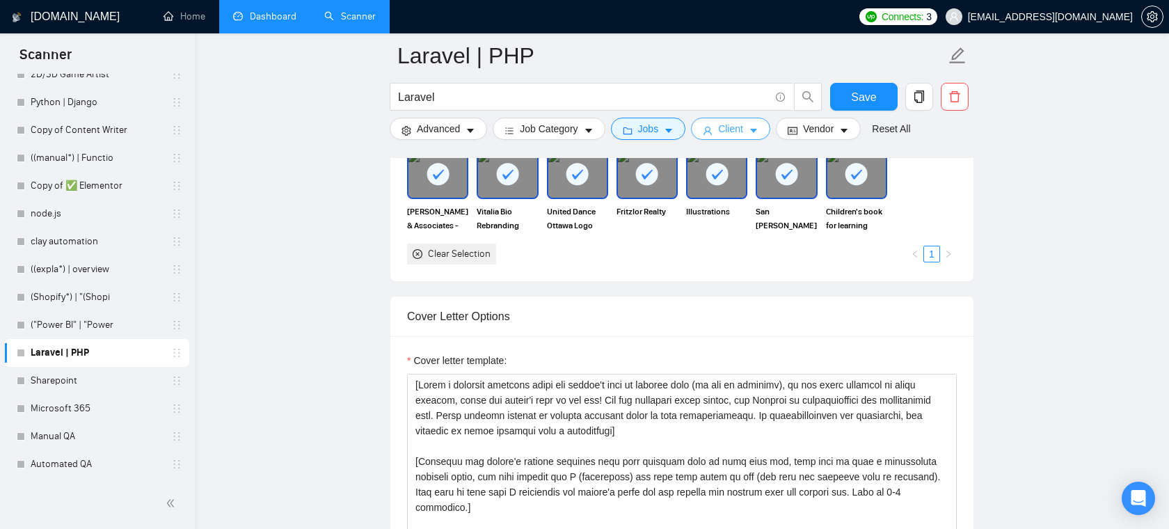
scroll to position [1357, 0]
